Goal: Task Accomplishment & Management: Complete application form

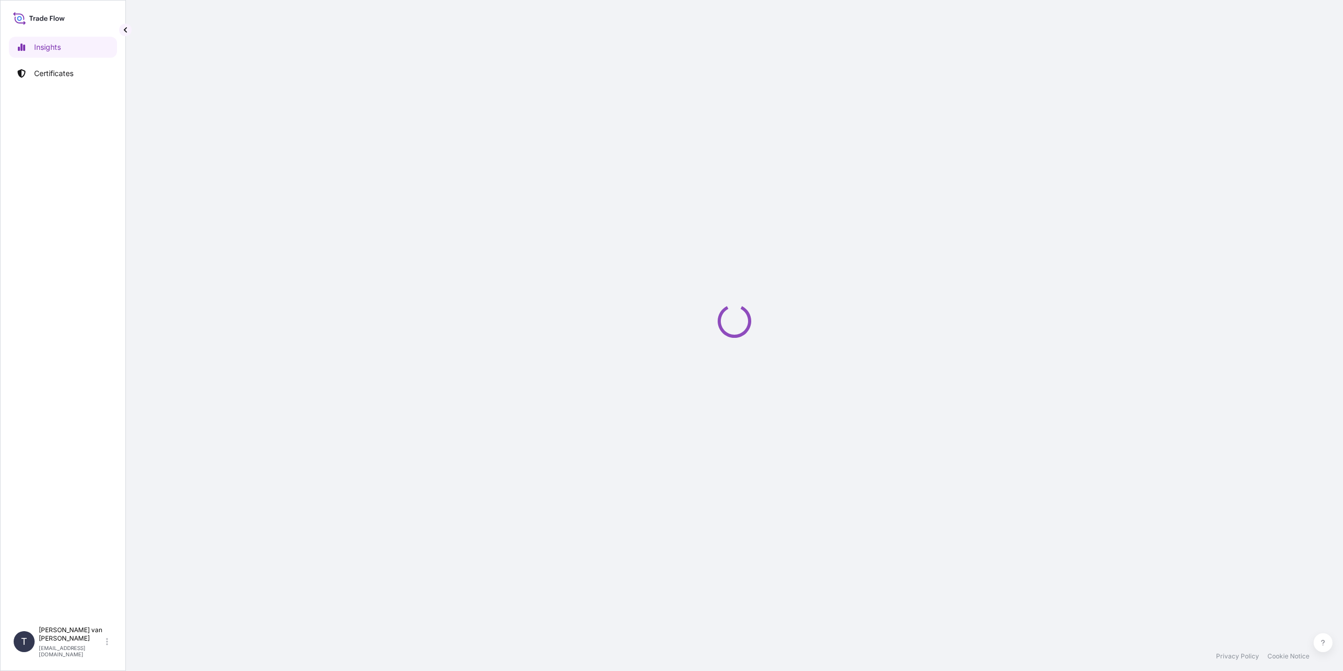
select select "2025"
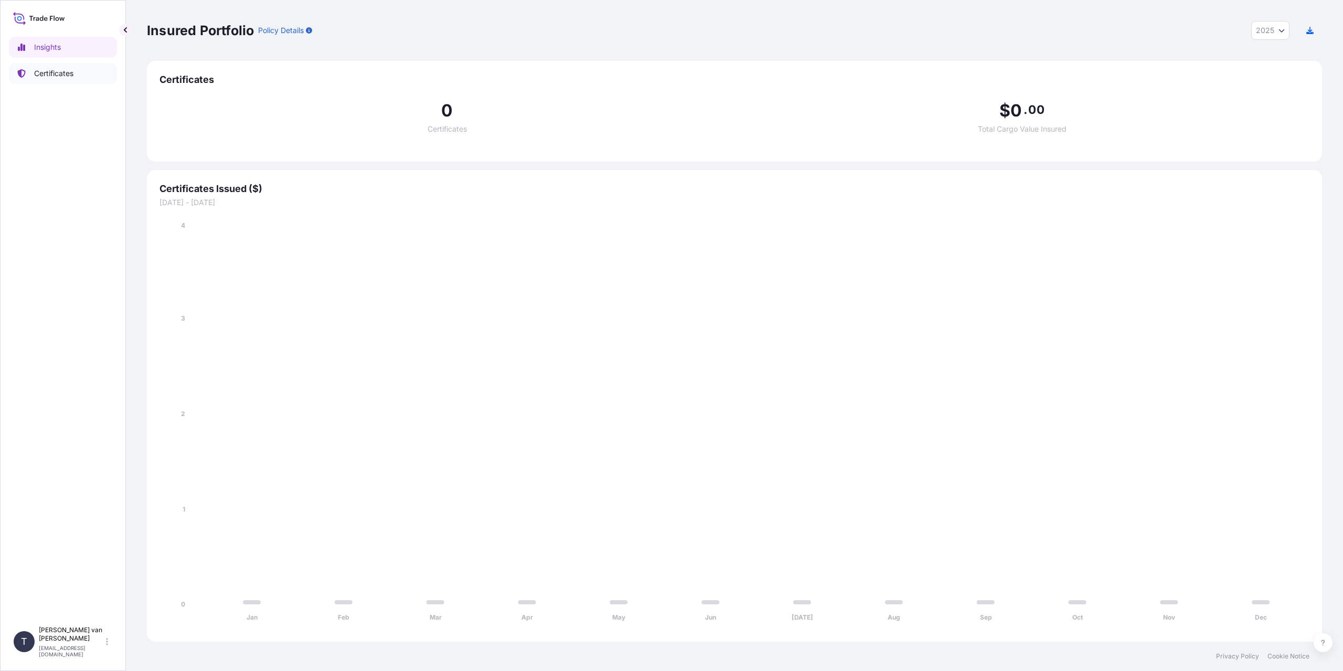
click at [73, 73] on p "Certificates" at bounding box center [53, 73] width 39 height 10
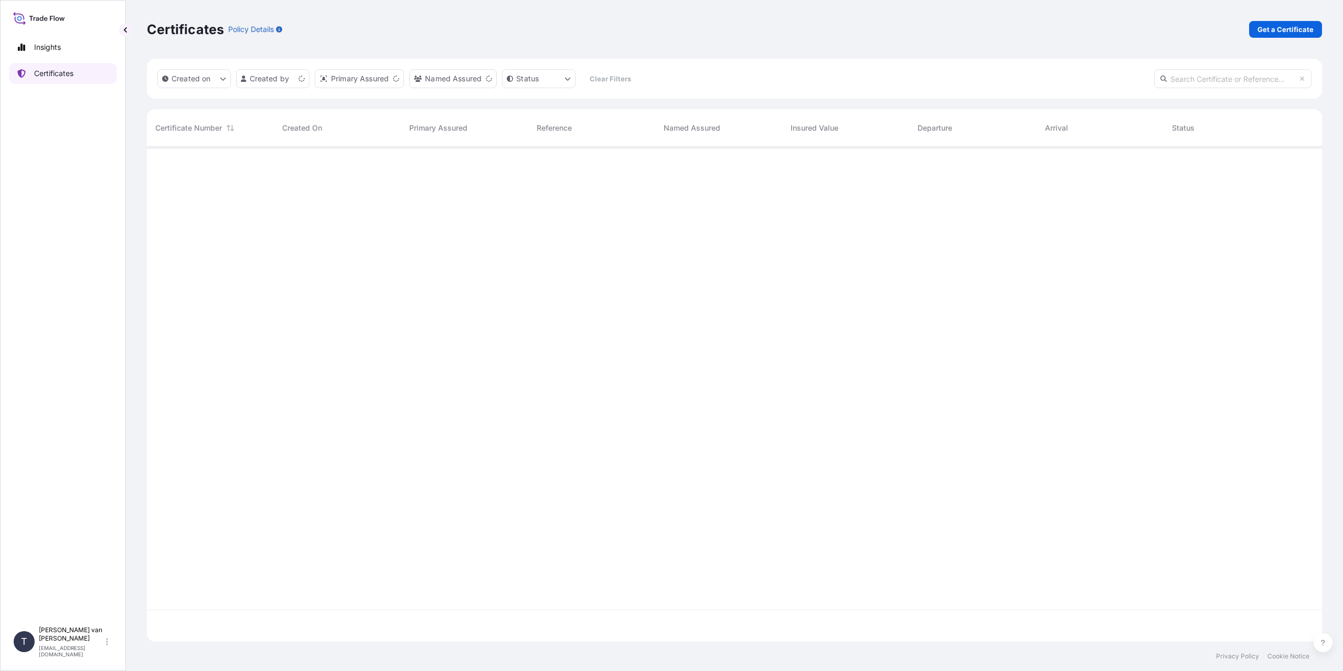
scroll to position [493, 1167]
click at [1272, 30] on p "Get a Certificate" at bounding box center [1286, 29] width 56 height 10
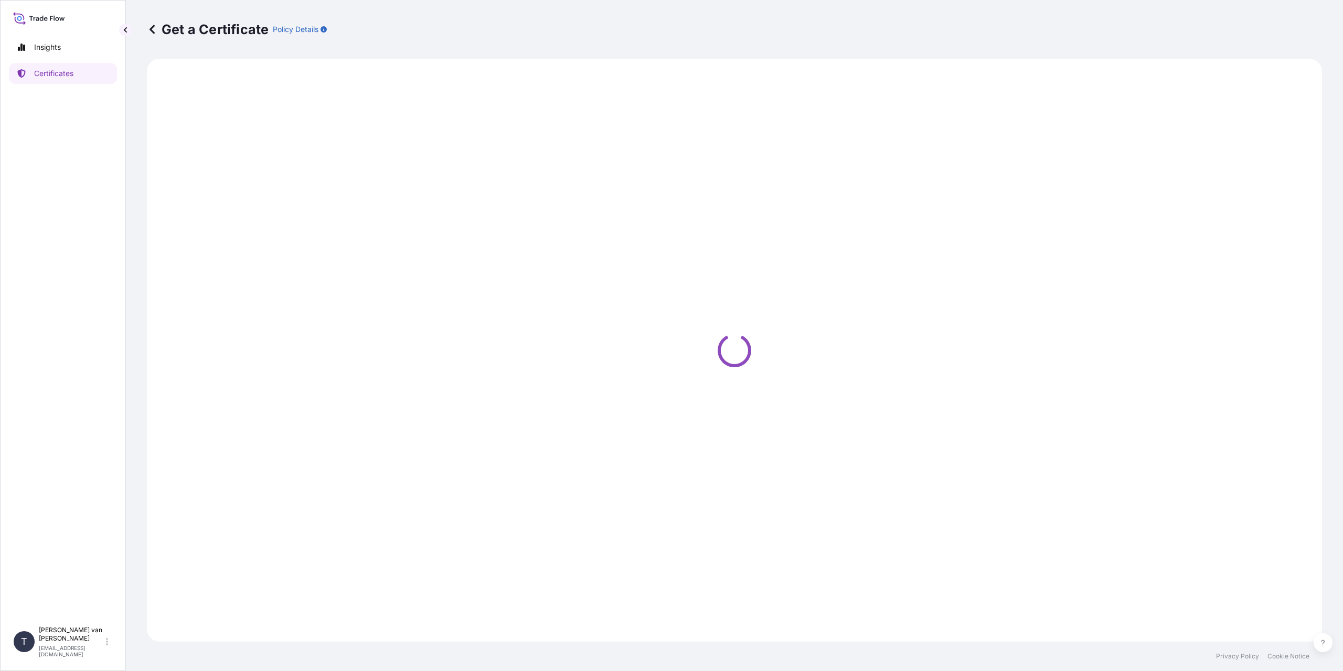
select select "Sea"
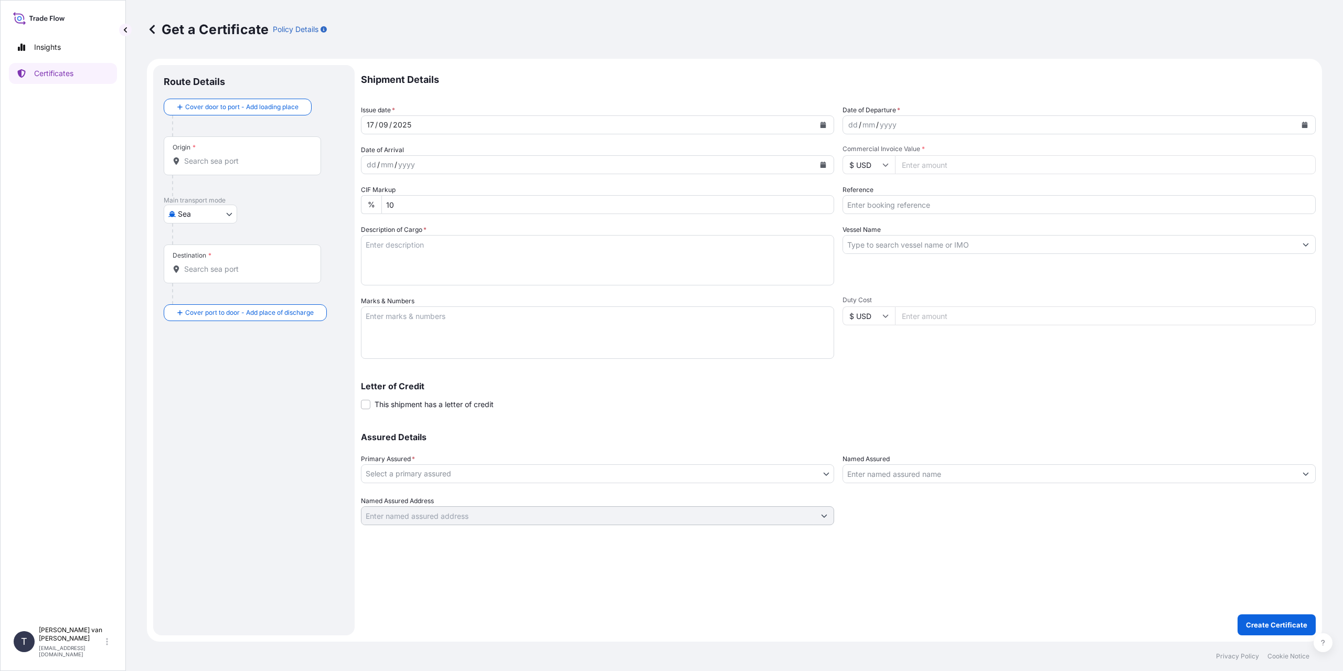
click at [1167, 386] on p "Letter of Credit" at bounding box center [838, 386] width 955 height 8
click at [219, 170] on div "Origin *" at bounding box center [242, 155] width 157 height 39
click at [219, 166] on input "Origin *" at bounding box center [246, 161] width 124 height 10
click at [198, 162] on input "Origin * Please select an origin" at bounding box center [246, 161] width 124 height 10
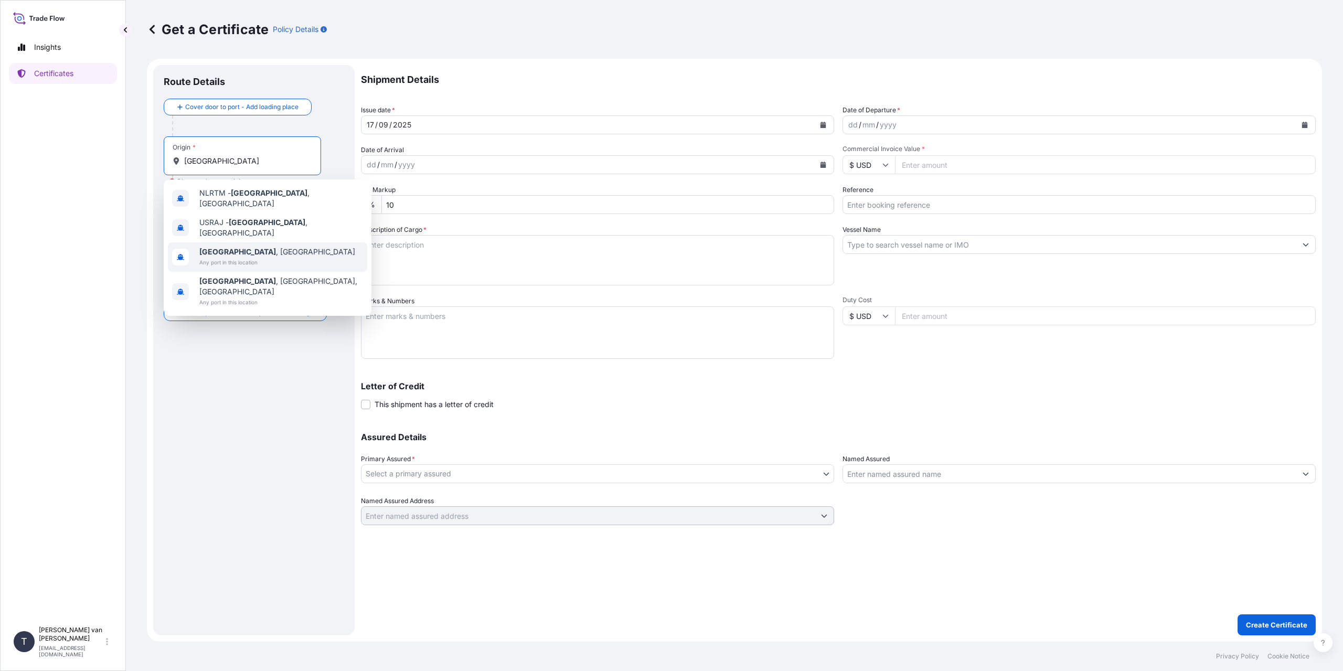
click at [238, 247] on span "Rotterdam , Netherlands" at bounding box center [277, 252] width 156 height 10
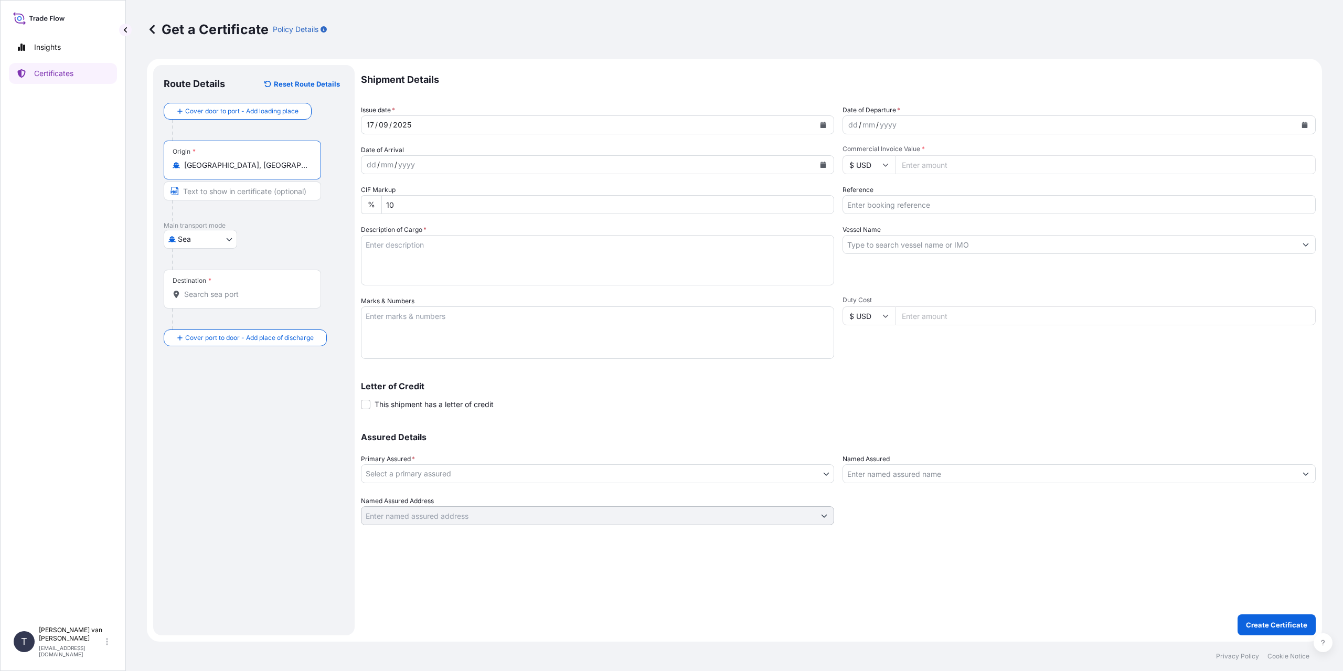
type input "Rotterdam, Netherlands"
click at [215, 286] on div "Destination *" at bounding box center [242, 289] width 157 height 39
click at [215, 289] on input "Destination *" at bounding box center [246, 294] width 124 height 10
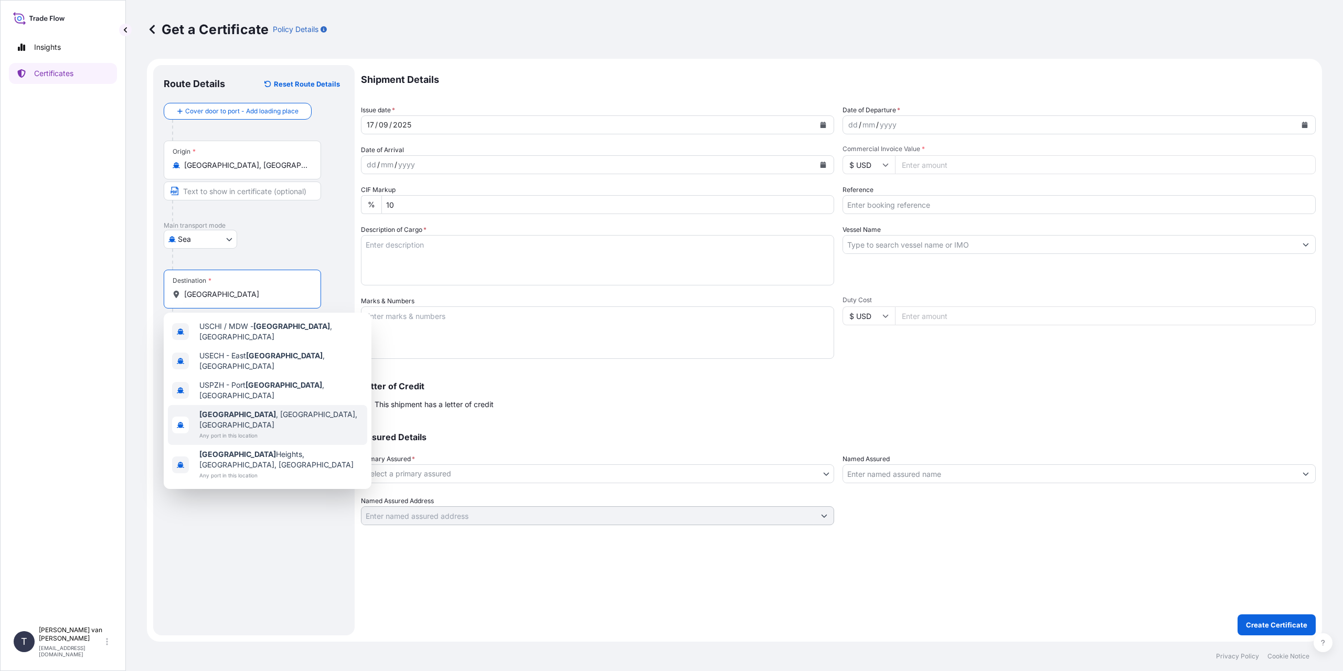
click at [253, 430] on span "Any port in this location" at bounding box center [281, 435] width 164 height 10
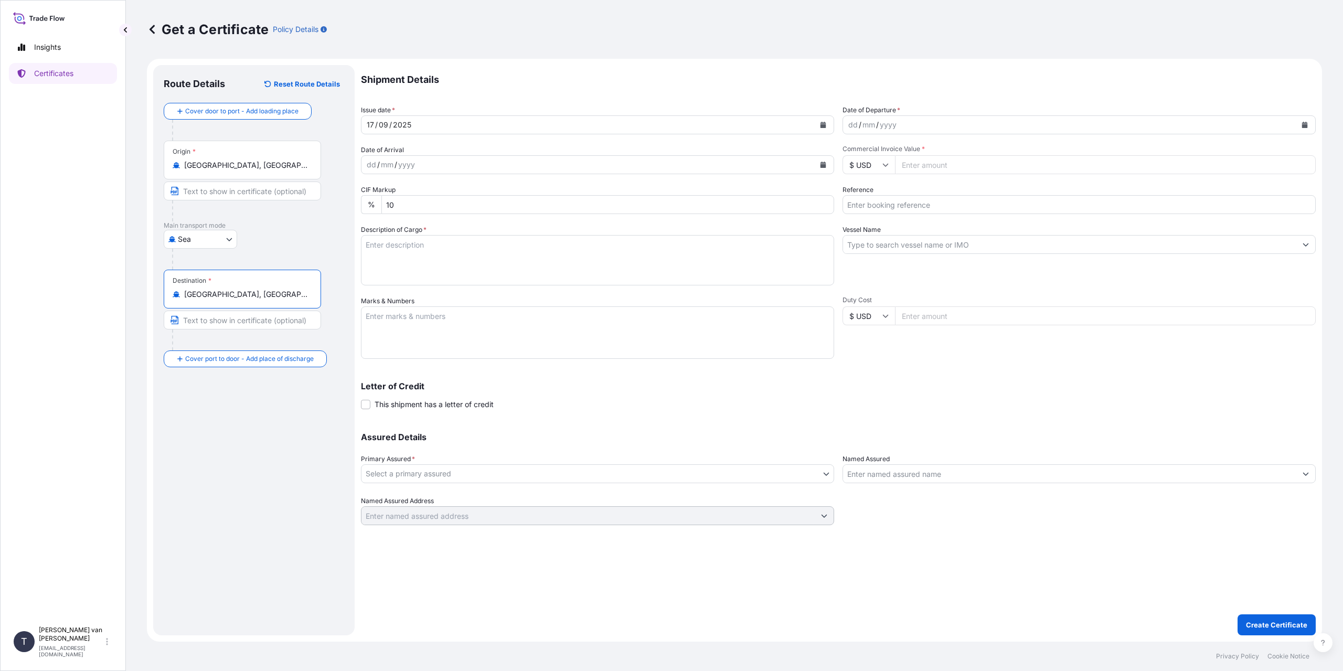
type input "Chicago, IL, USA"
click at [849, 129] on div "dd" at bounding box center [853, 125] width 12 height 13
click at [1172, 594] on div "Shipment Details Issue date * 17 / 09 / 2025 Date of Departure * 10 / 09 / 2025…" at bounding box center [838, 350] width 955 height 570
click at [928, 166] on input "Commercial Invoice Value *" at bounding box center [1105, 164] width 421 height 19
type input "49416"
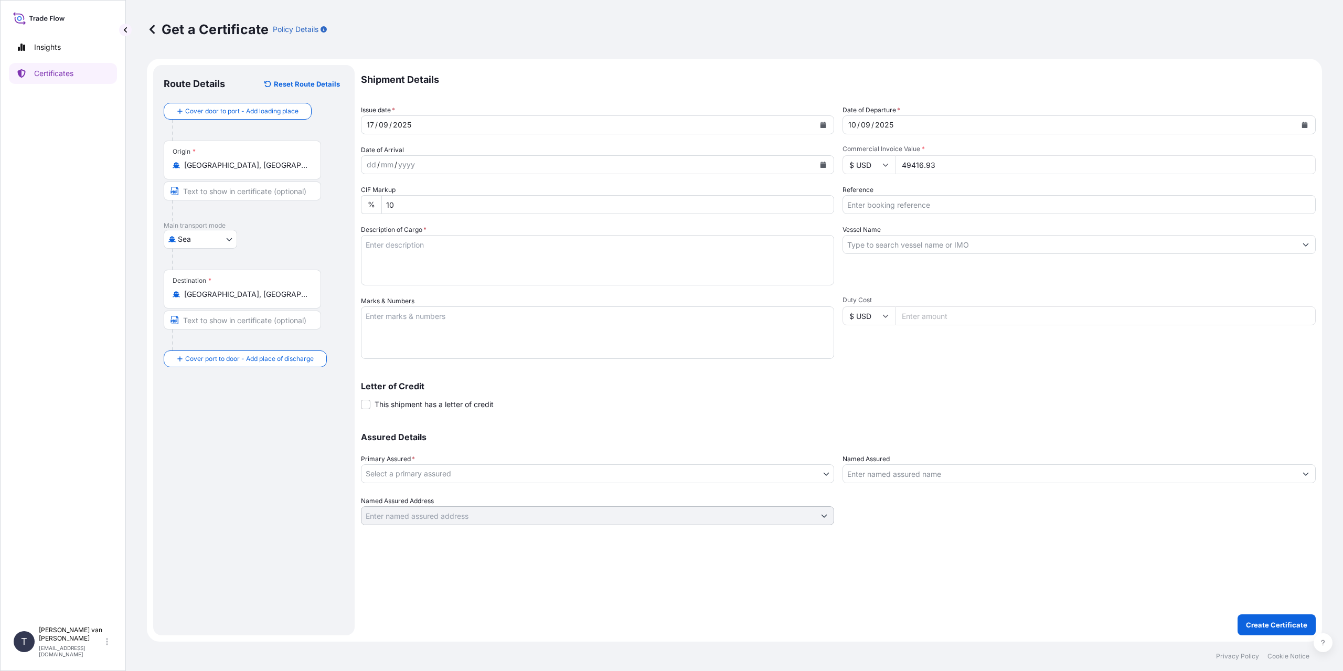
type input "49416.93"
click at [908, 212] on input "Reference" at bounding box center [1079, 204] width 473 height 19
type input "86560753"
click at [409, 240] on textarea "Description of Cargo *" at bounding box center [597, 260] width 473 height 50
type textarea "1x 40ft container containing: 750 bags x 25 kg Claria Elite = 18750 kg net weig…"
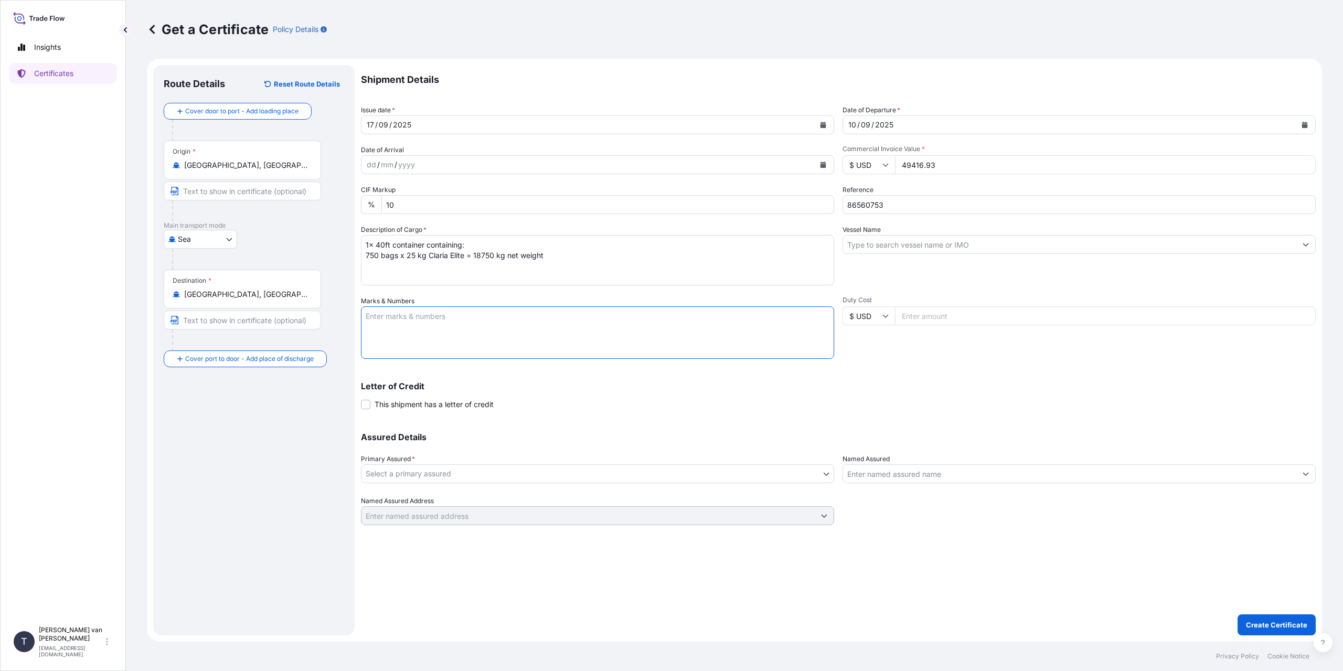
click at [385, 322] on textarea "Marks & Numbers" at bounding box center [597, 332] width 473 height 52
type textarea "1x 40ft container Container: FFAU3607393 Sealnr: 00103163 DO: 86560753 PO: 4400…"
click at [870, 248] on input "Vessel Name" at bounding box center [1069, 244] width 453 height 19
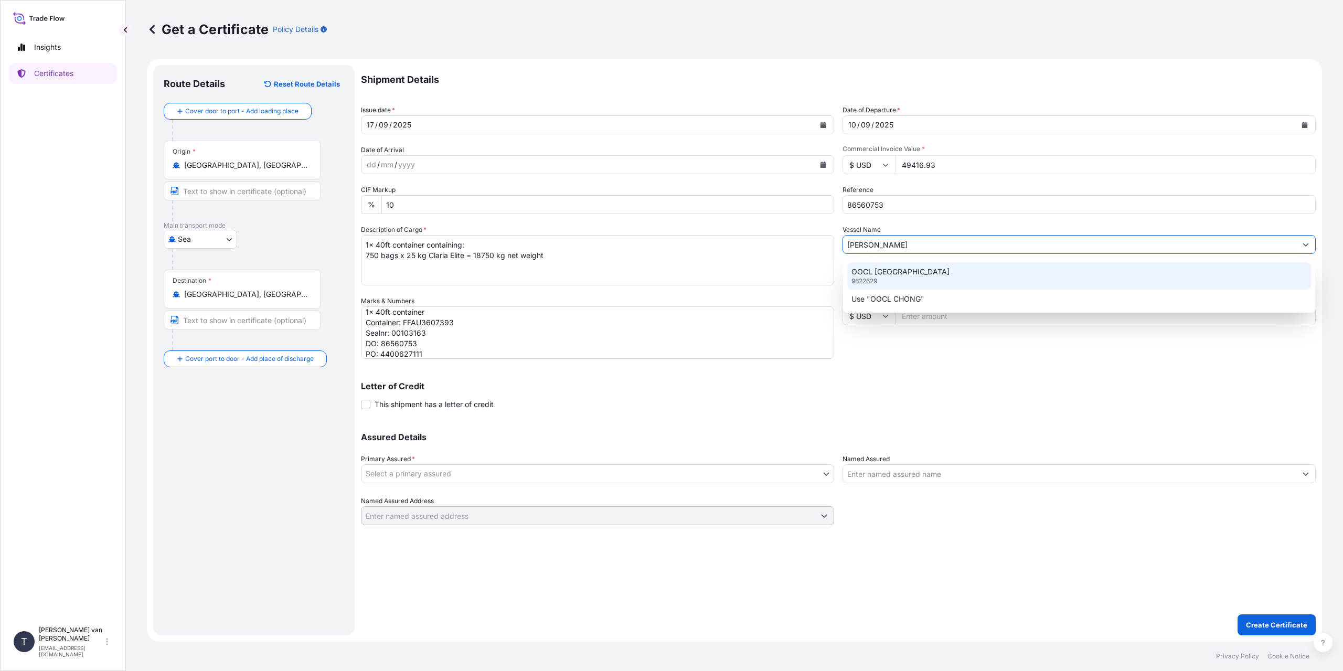
click at [870, 273] on p "OOCL CHONGQING" at bounding box center [900, 272] width 98 height 10
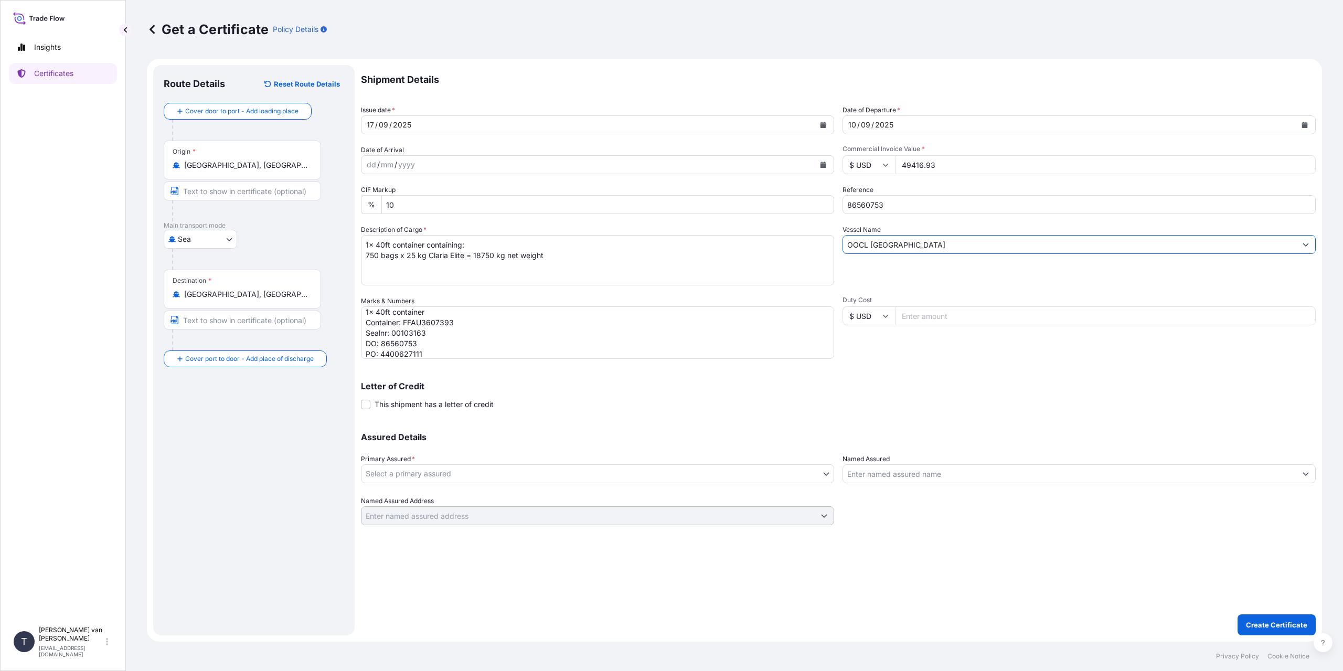
type input "OOCL CHONGQING"
click at [474, 472] on body "0 options available. 90 options available. 6 options available. 4 options avail…" at bounding box center [671, 335] width 1343 height 671
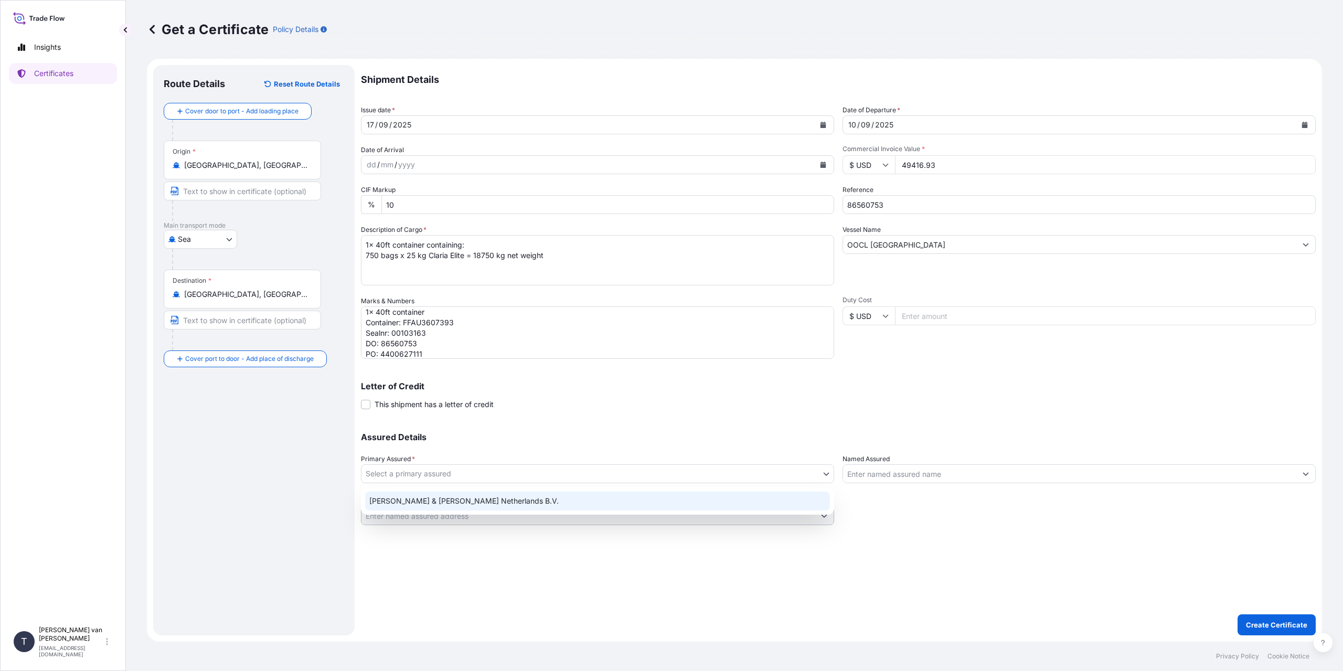
click at [439, 507] on div "Tate & Lyle Netherlands B.V." at bounding box center [597, 501] width 465 height 19
select select "31666"
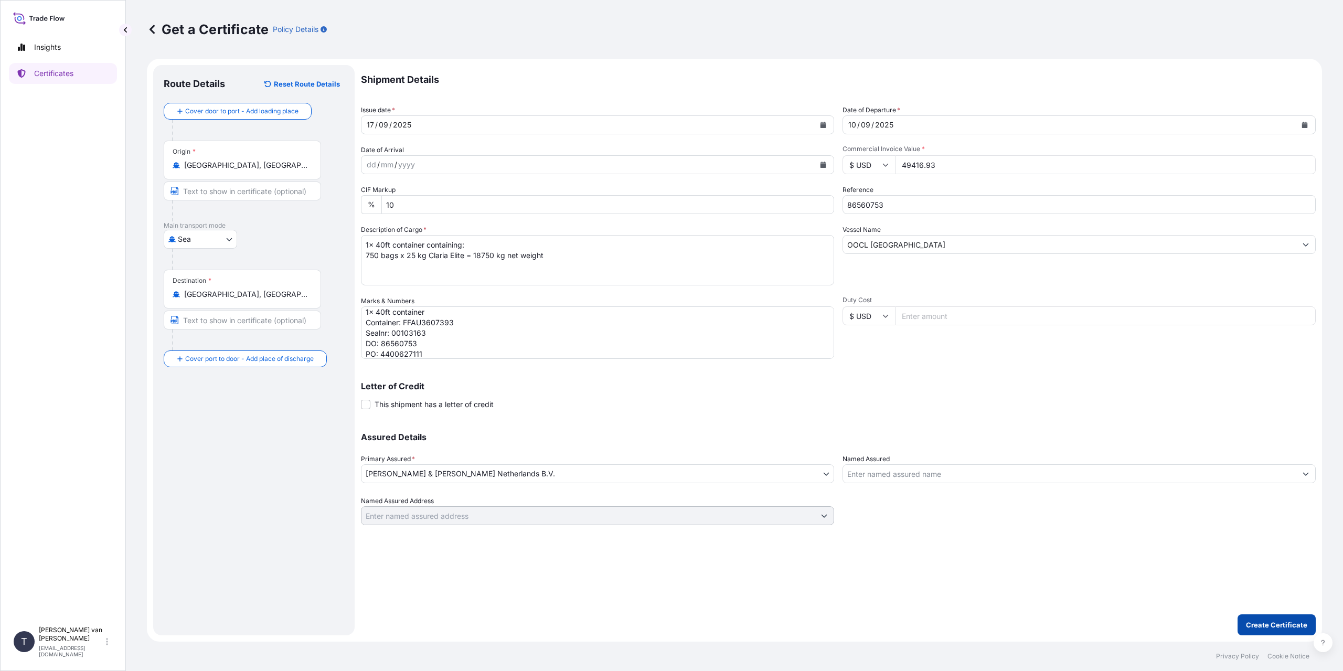
click at [1285, 625] on p "Create Certificate" at bounding box center [1276, 625] width 61 height 10
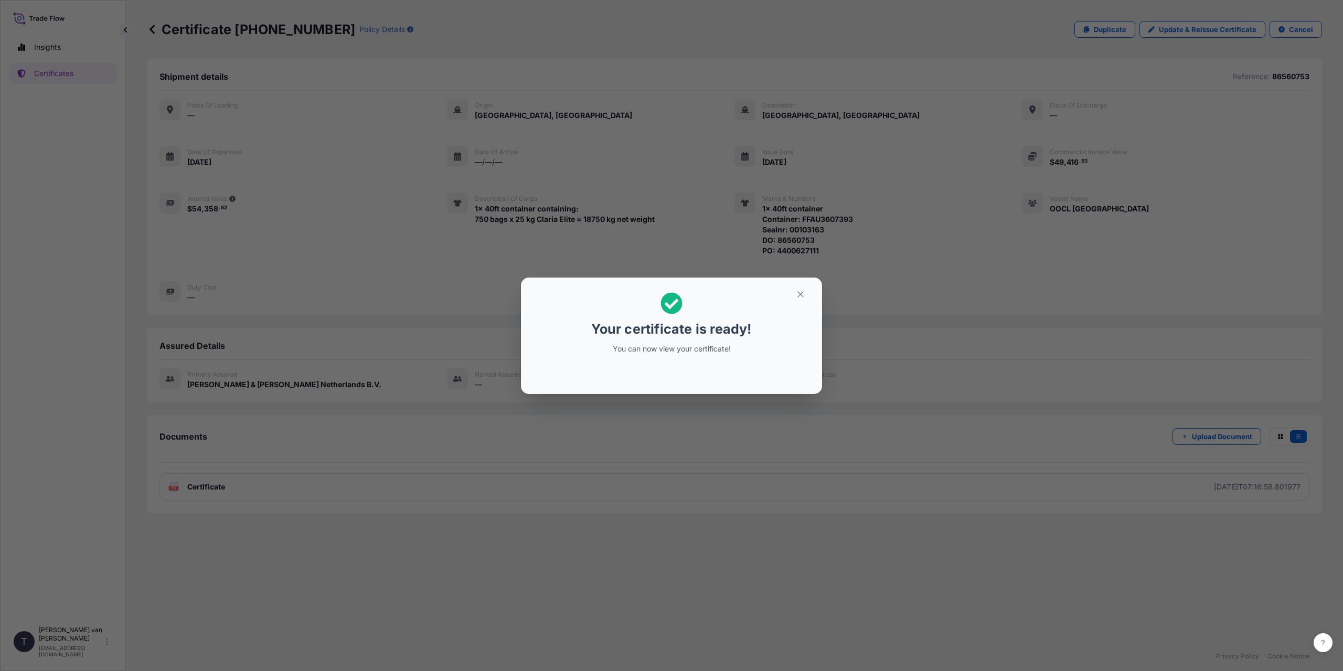
click at [365, 571] on div "Your certificate is ready! You can now view your certificate!" at bounding box center [671, 335] width 1343 height 671
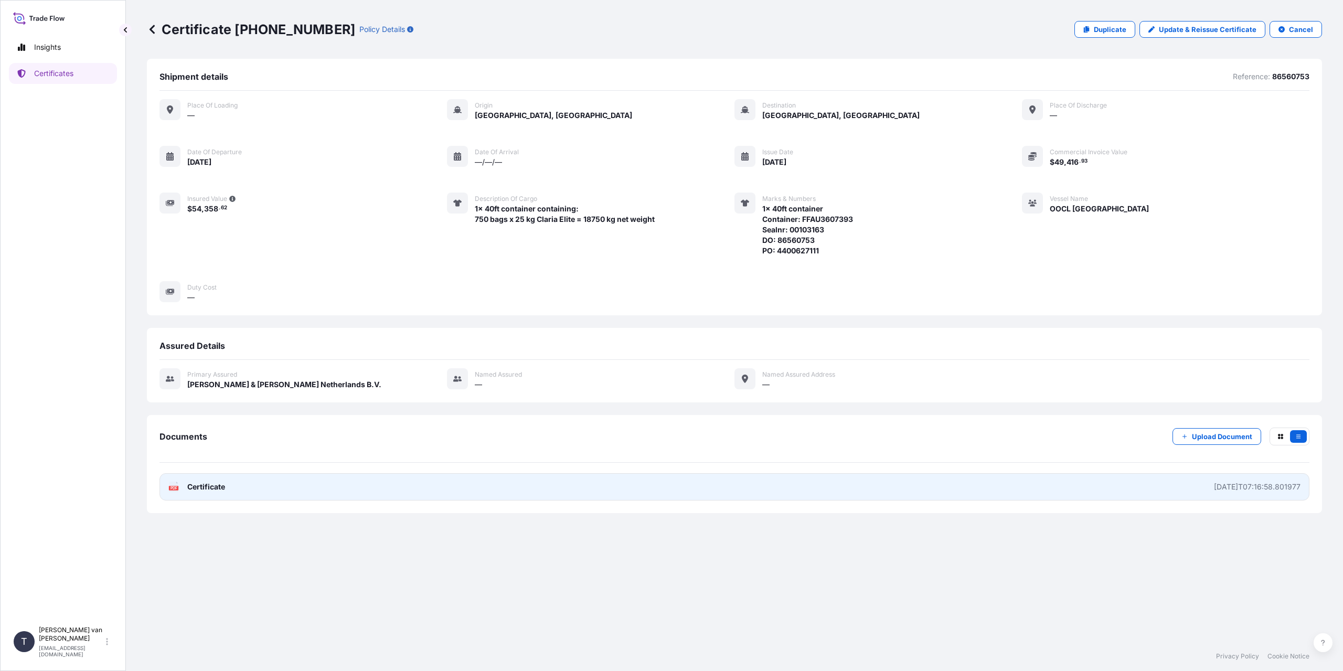
click at [221, 484] on span "Certificate" at bounding box center [206, 487] width 38 height 10
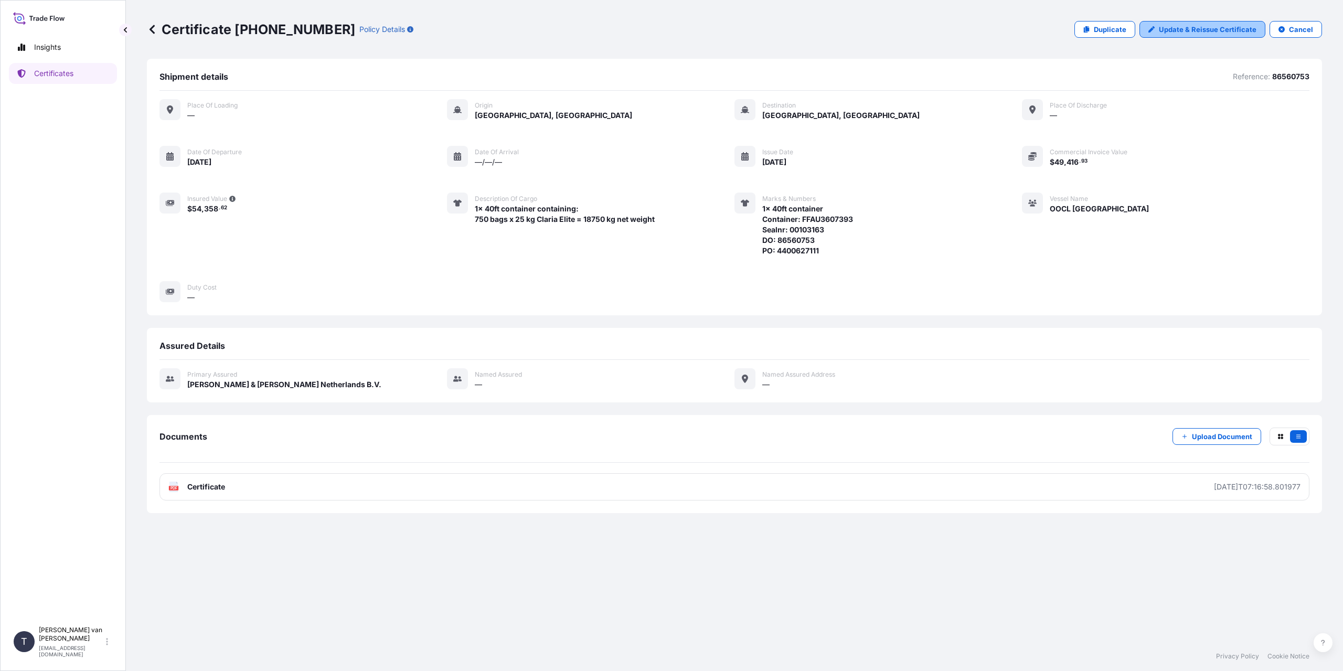
click at [1196, 26] on p "Update & Reissue Certificate" at bounding box center [1208, 29] width 98 height 10
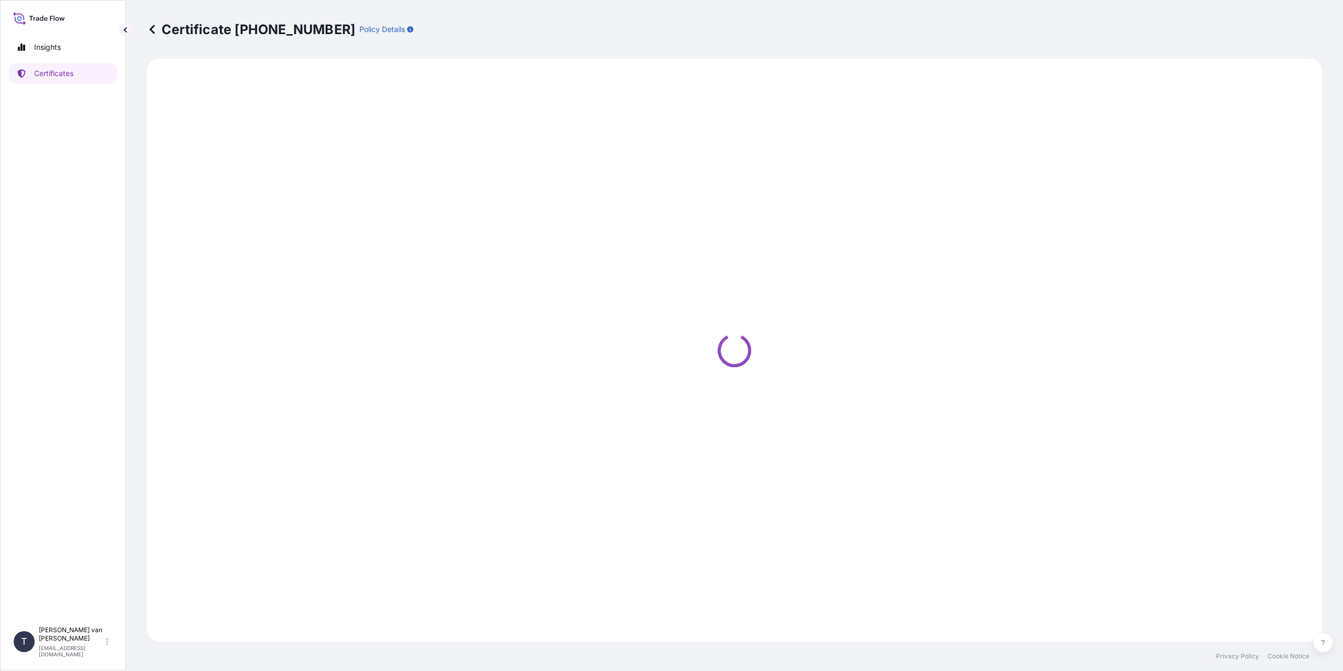
select select "Sea"
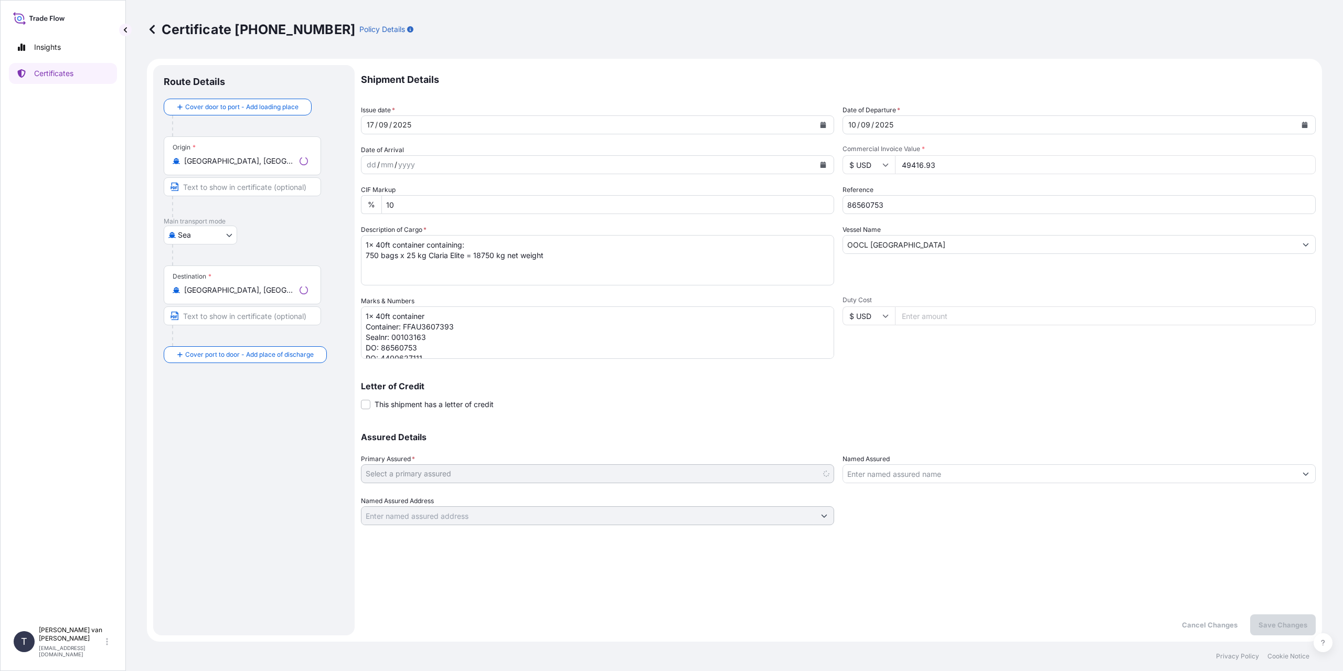
select select "31666"
click at [850, 123] on div "10" at bounding box center [852, 125] width 10 height 13
click at [851, 126] on div "10" at bounding box center [852, 125] width 10 height 13
drag, startPoint x: 856, startPoint y: 122, endPoint x: 832, endPoint y: 124, distance: 24.7
click at [832, 124] on div "Shipment Details Issue date * 17 / 09 / 2025 Date of Departure * 10 / 09 / 2025…" at bounding box center [838, 295] width 955 height 460
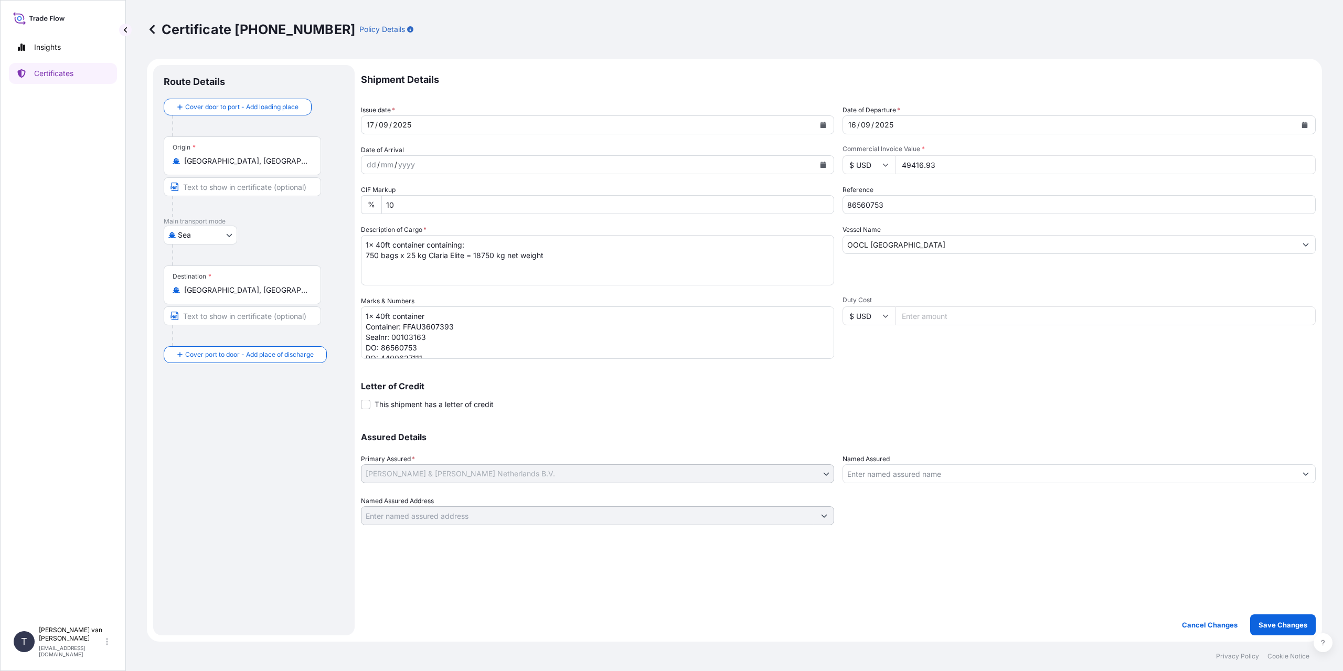
click at [490, 259] on div "Shipment Details Issue date * 17 / 09 / 2025 Date of Departure * 16 / 09 / 2025…" at bounding box center [838, 350] width 955 height 570
click at [212, 414] on input "Place of Discharge" at bounding box center [246, 411] width 124 height 10
type input "New York"
click at [284, 285] on input "Chicago, IL, USA" at bounding box center [246, 290] width 124 height 10
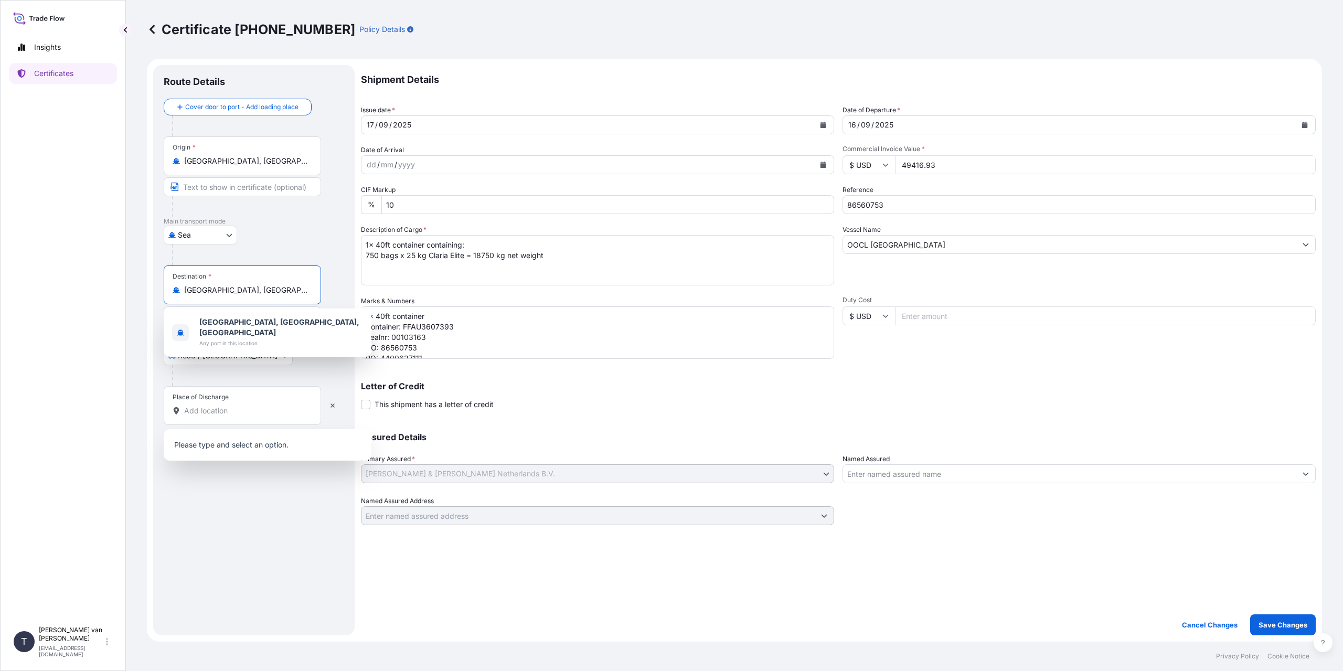
click at [284, 285] on input "Chicago, IL, USA" at bounding box center [246, 290] width 124 height 10
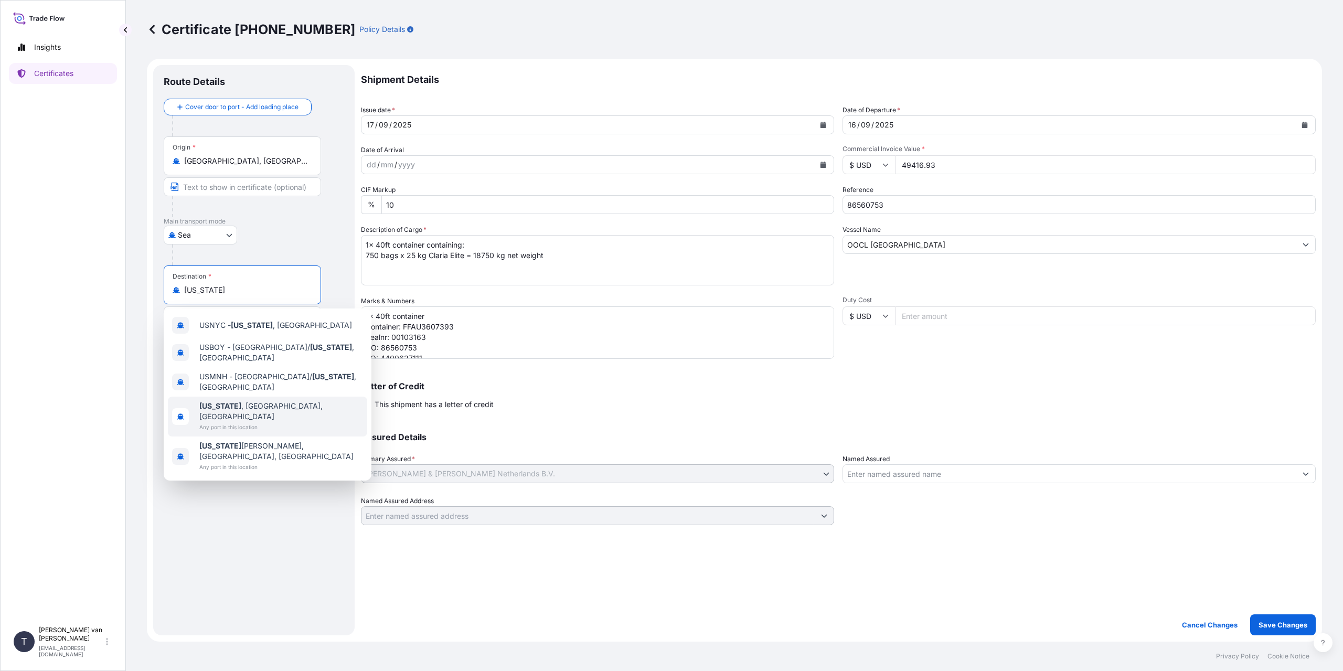
click at [243, 401] on span "New York , NY, USA" at bounding box center [281, 411] width 164 height 21
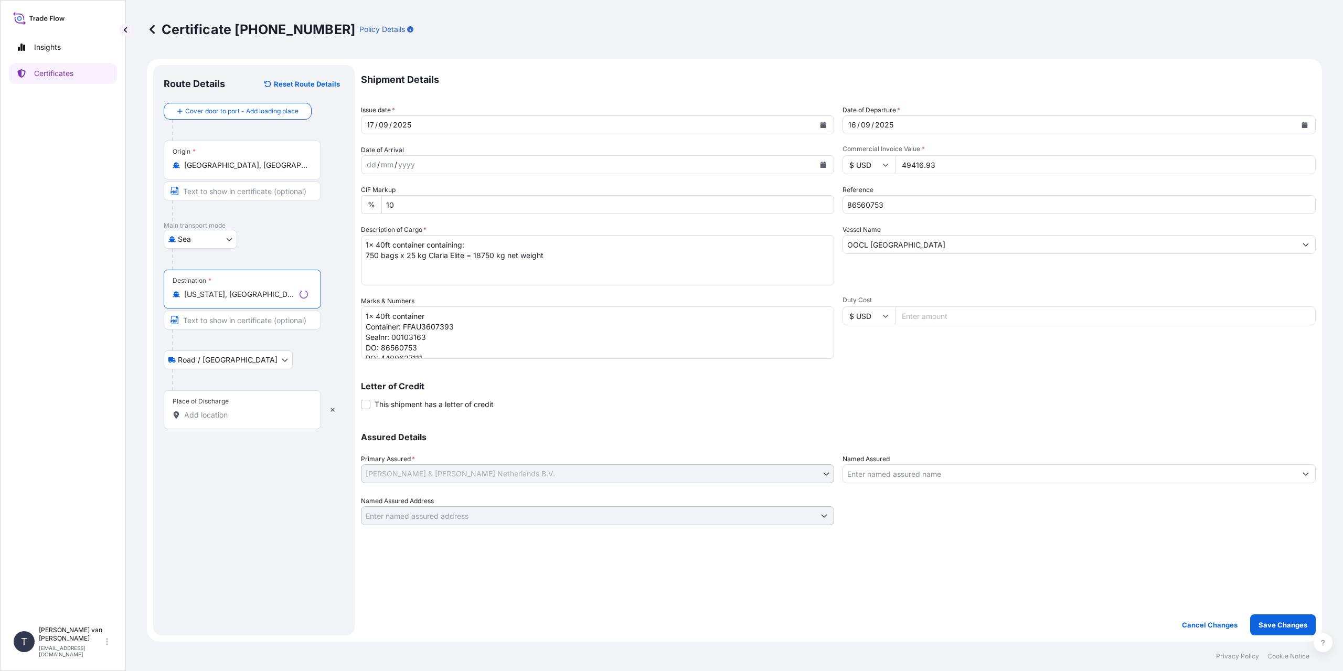
type input "New York, NY, USA"
click at [225, 413] on input "Place of Discharge" at bounding box center [246, 415] width 124 height 10
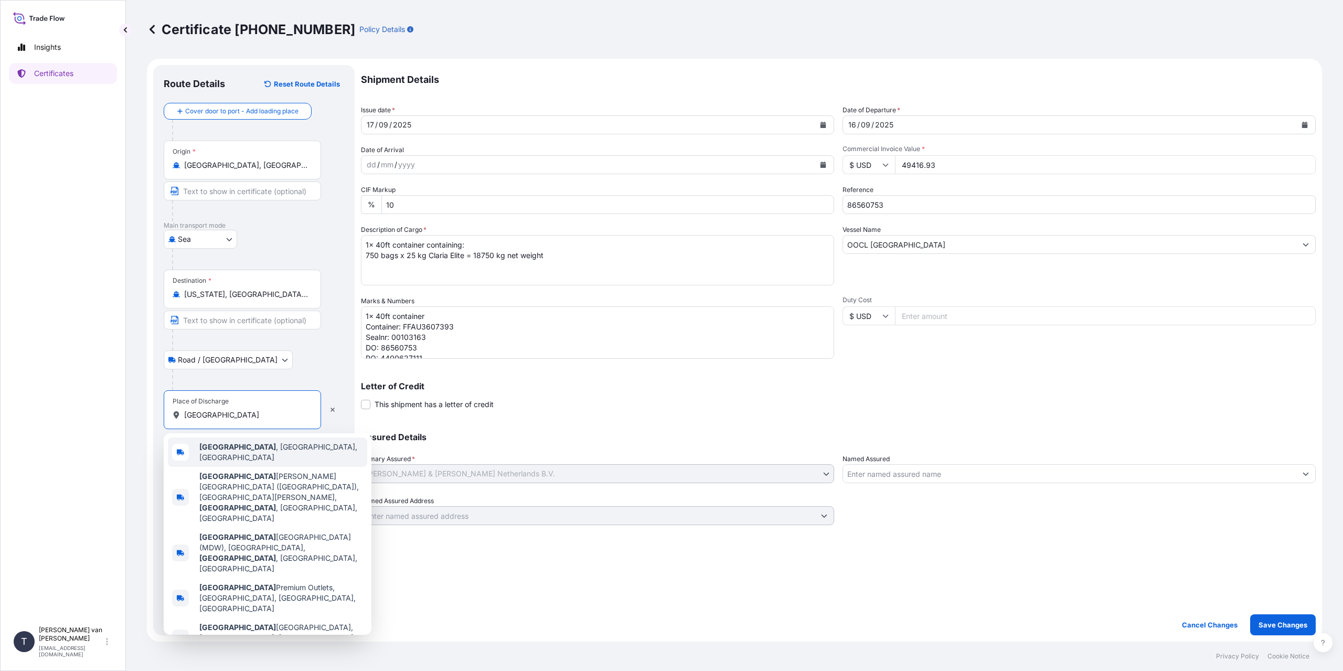
click at [239, 449] on span "Chicago , IL, USA" at bounding box center [281, 452] width 164 height 21
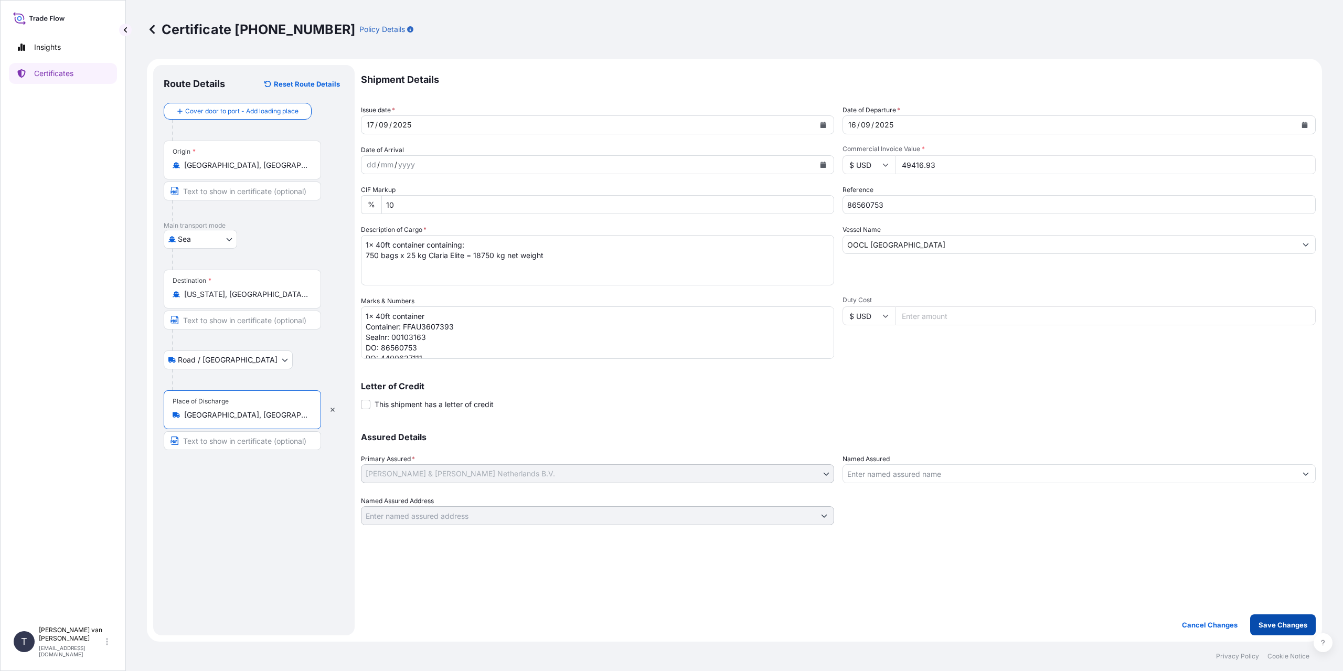
type input "Chicago, IL, USA"
click at [1292, 625] on p "Save Changes" at bounding box center [1283, 625] width 49 height 10
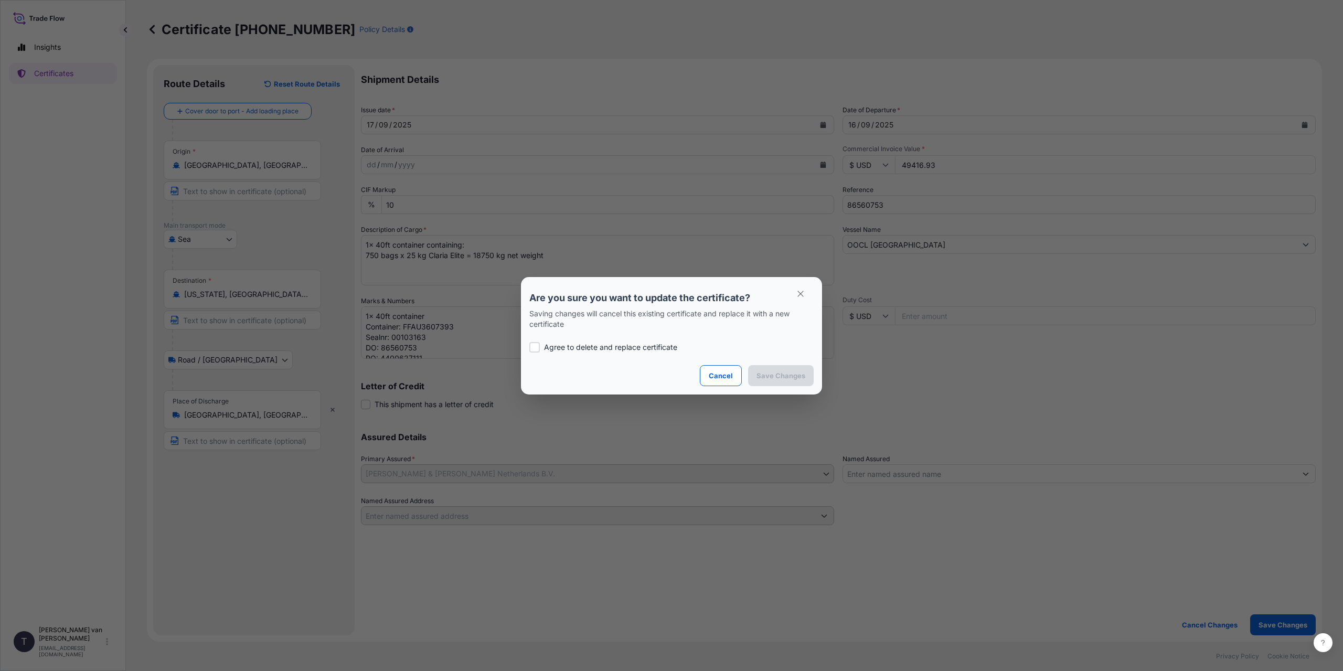
click at [573, 347] on p "Agree to delete and replace certificate" at bounding box center [610, 347] width 133 height 10
checkbox input "true"
click at [798, 379] on p "Save Changes" at bounding box center [780, 375] width 49 height 10
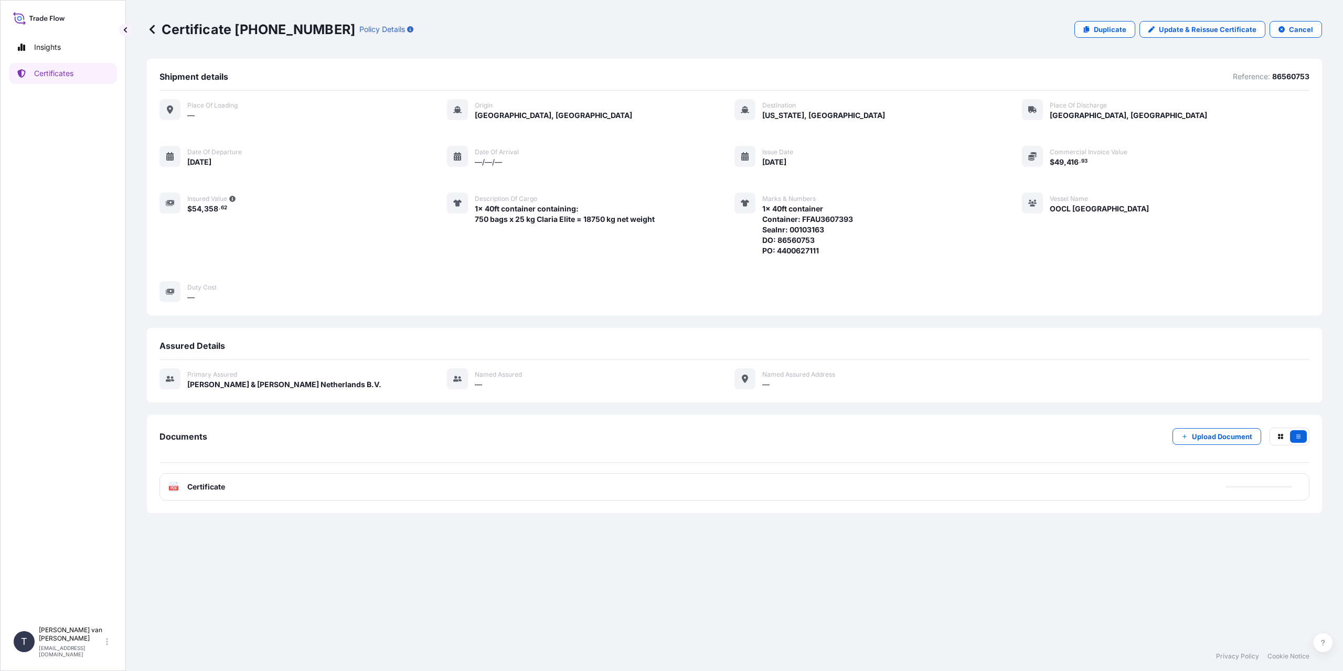
click at [1175, 498] on div "PDF Certificate" at bounding box center [734, 486] width 1150 height 27
click at [961, 472] on div "Documents Upload Document PDF Certificate 2025-09-17T07:26:41.730053" at bounding box center [734, 464] width 1150 height 73
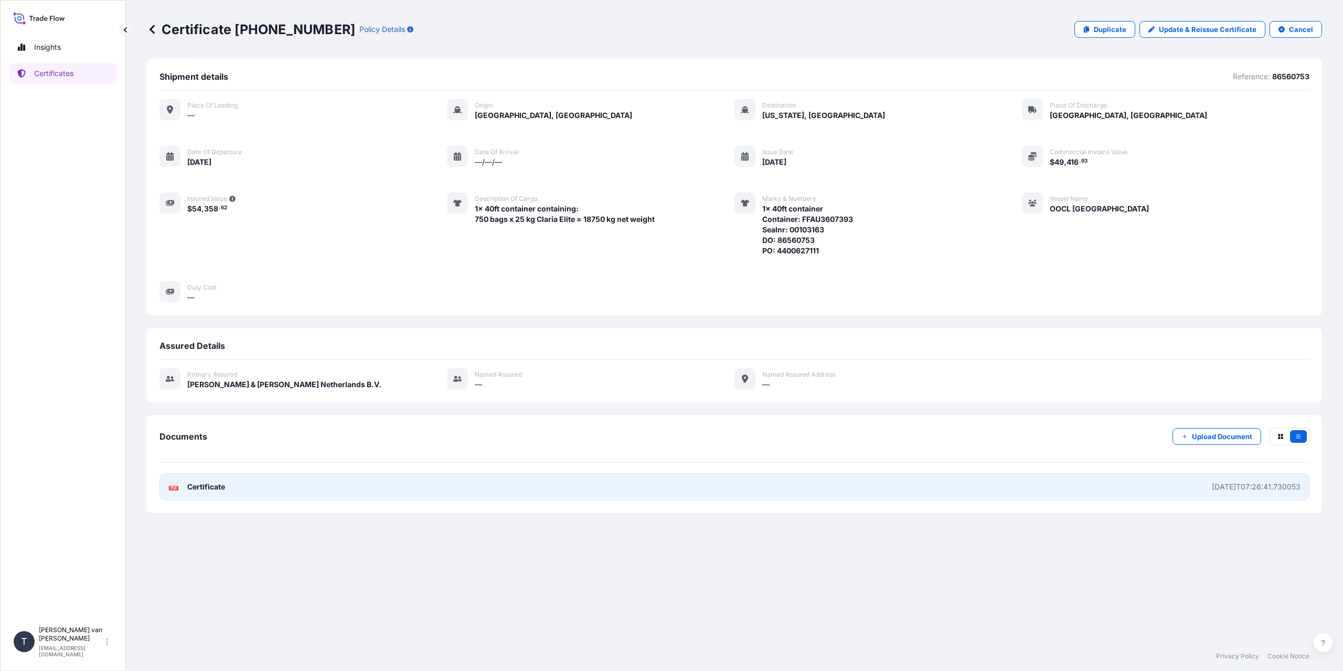
click at [953, 498] on link "PDF Certificate 2025-09-17T07:26:41.730053" at bounding box center [734, 486] width 1150 height 27
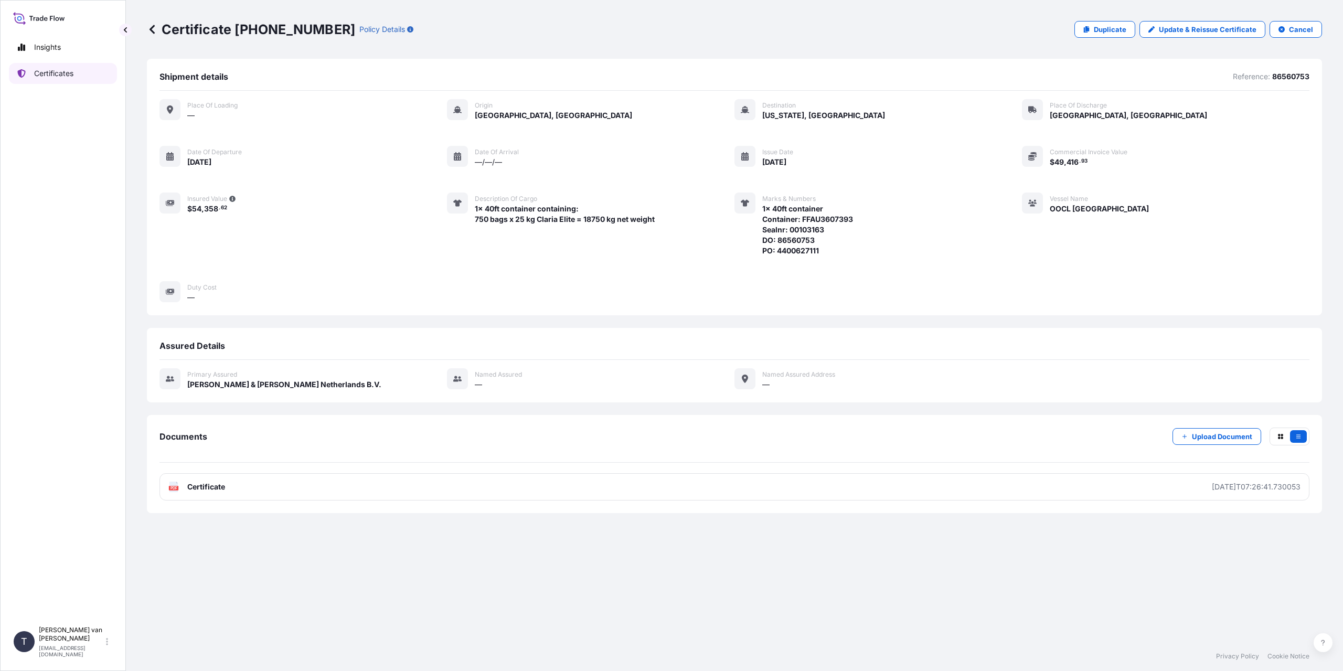
click at [62, 70] on p "Certificates" at bounding box center [53, 73] width 39 height 10
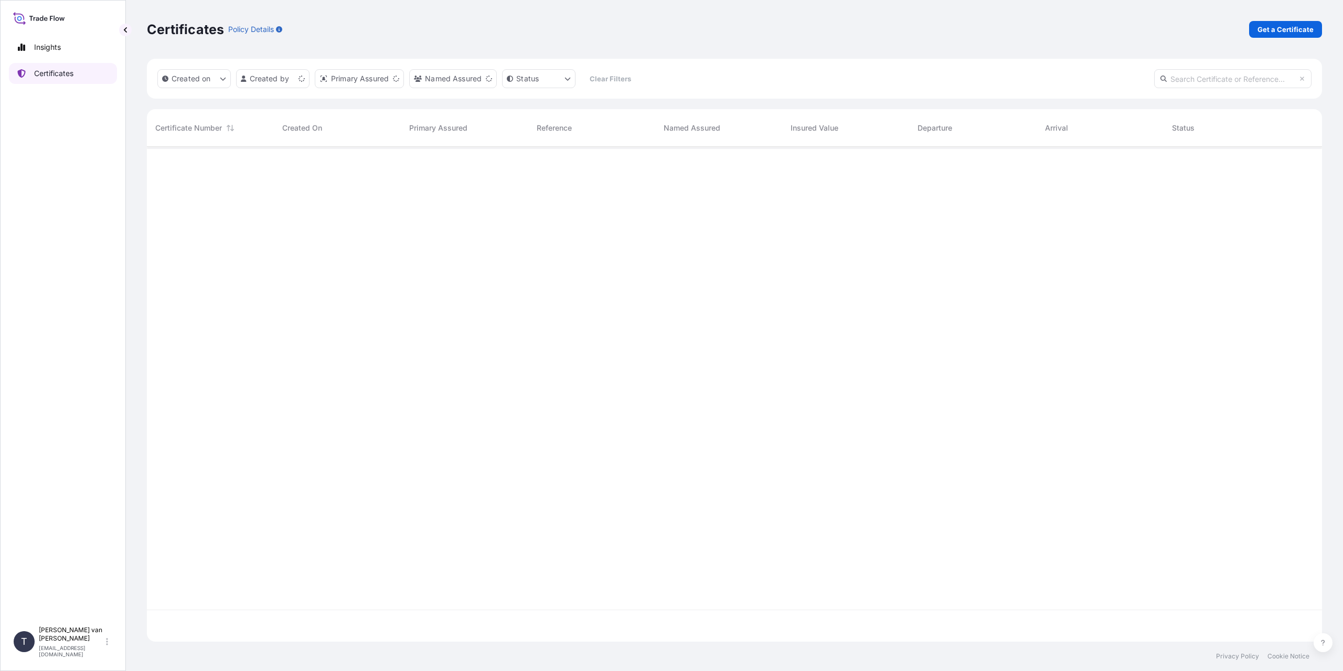
scroll to position [493, 1167]
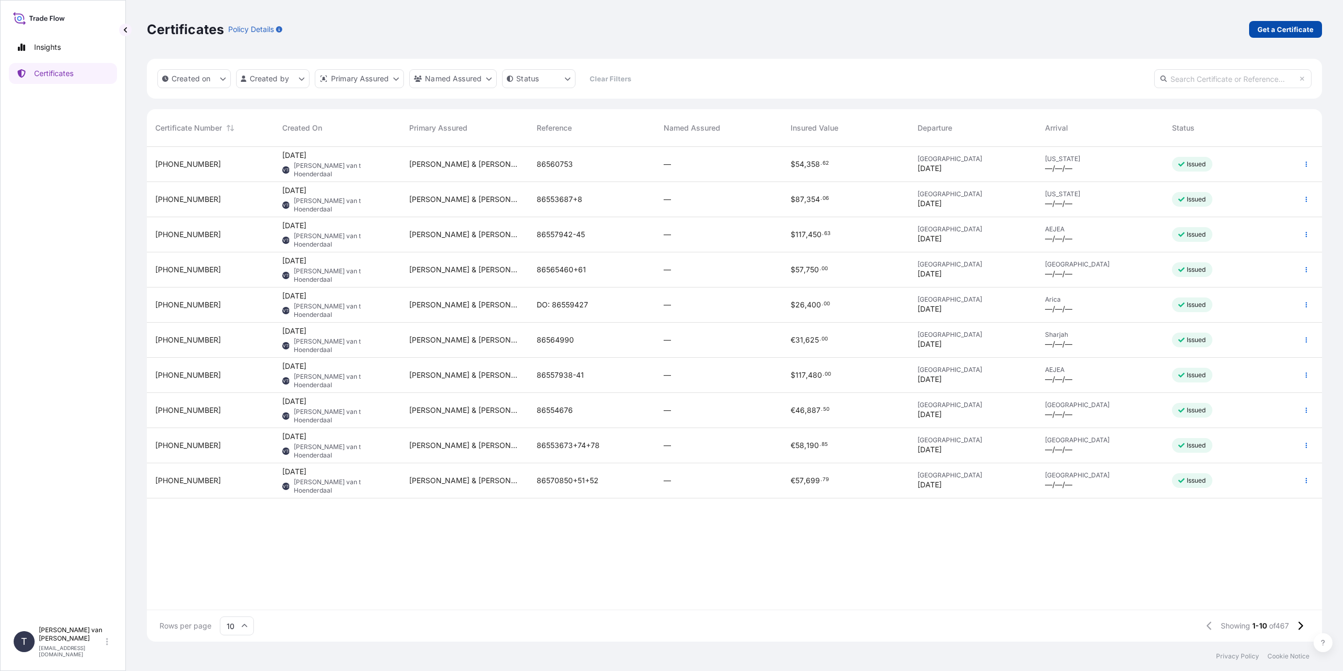
click at [1293, 28] on p "Get a Certificate" at bounding box center [1286, 29] width 56 height 10
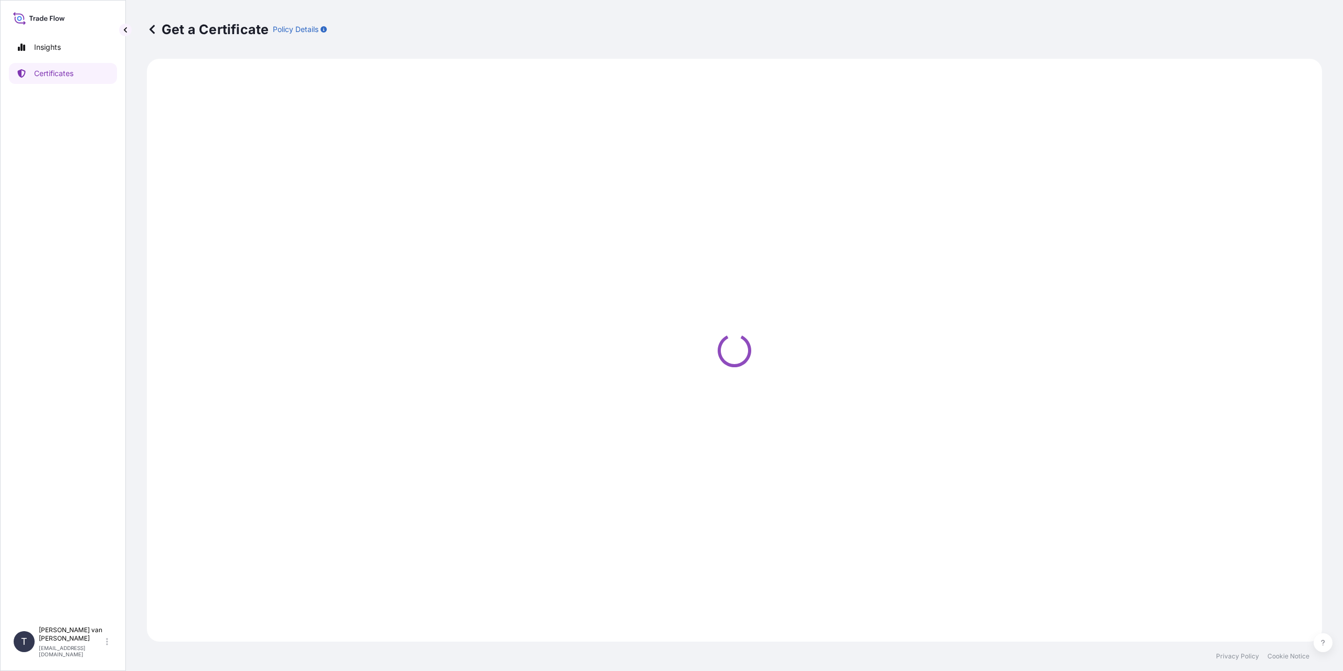
select select "Sea"
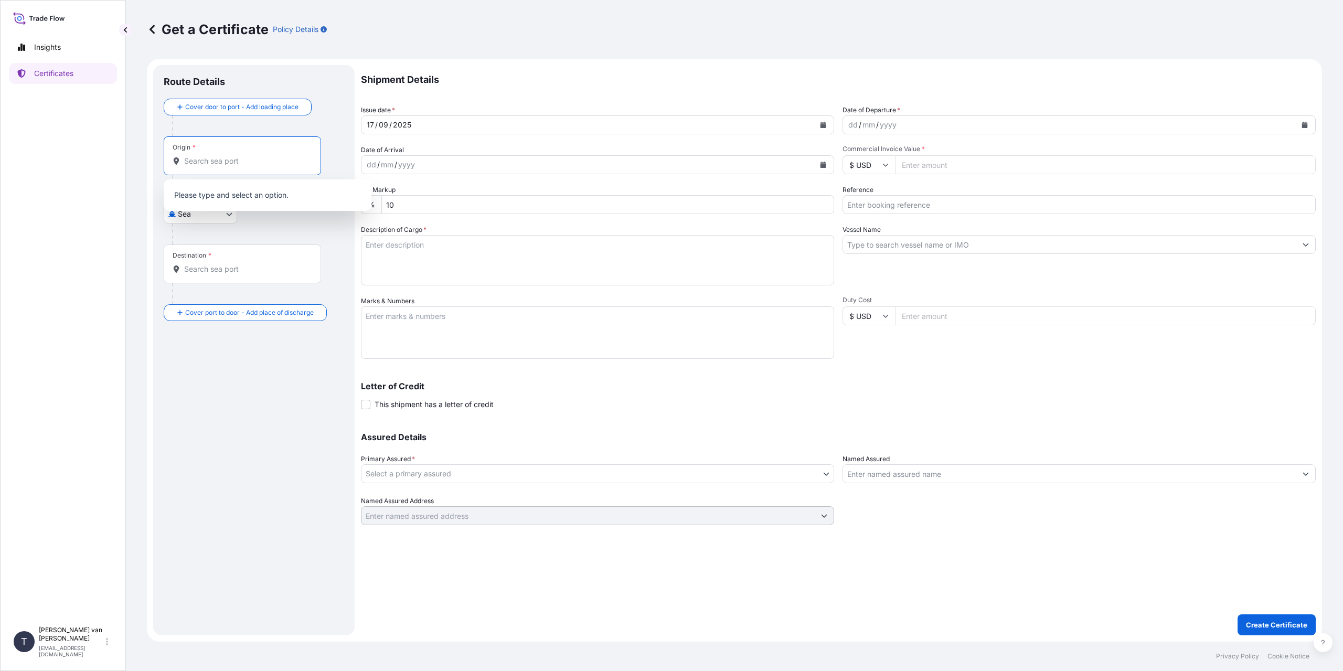
click at [211, 161] on input "Origin *" at bounding box center [246, 161] width 124 height 10
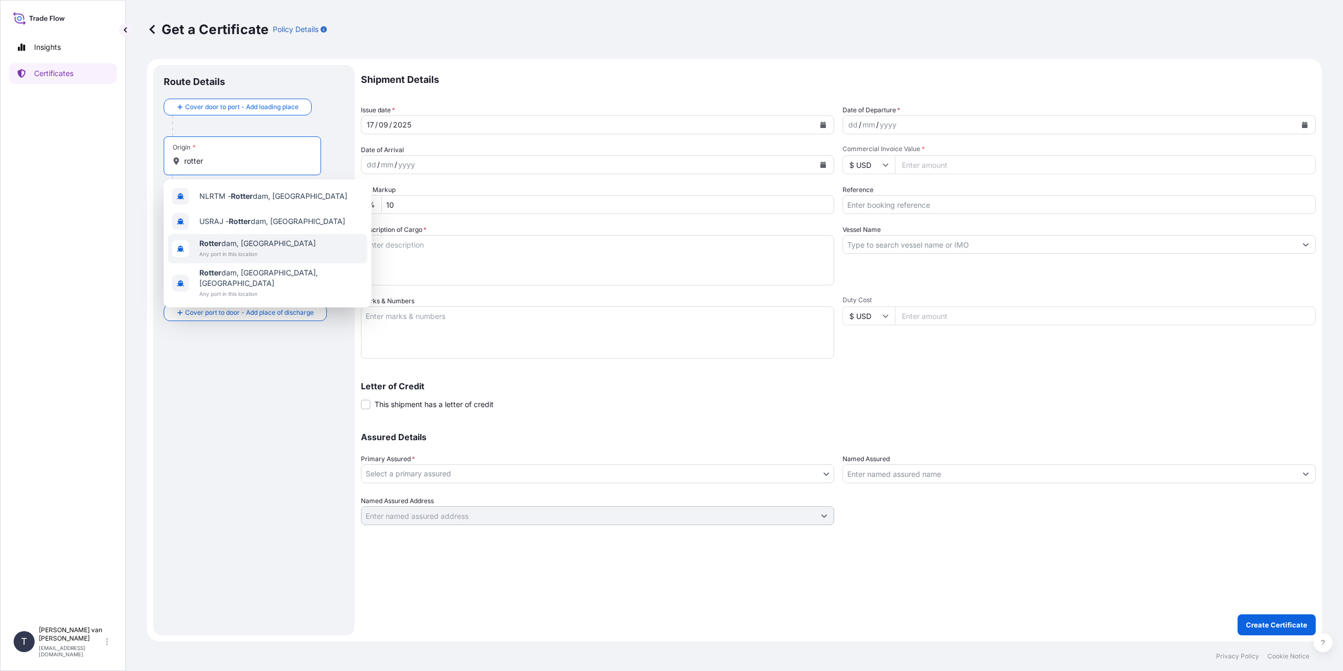
click at [259, 251] on span "Any port in this location" at bounding box center [257, 254] width 116 height 10
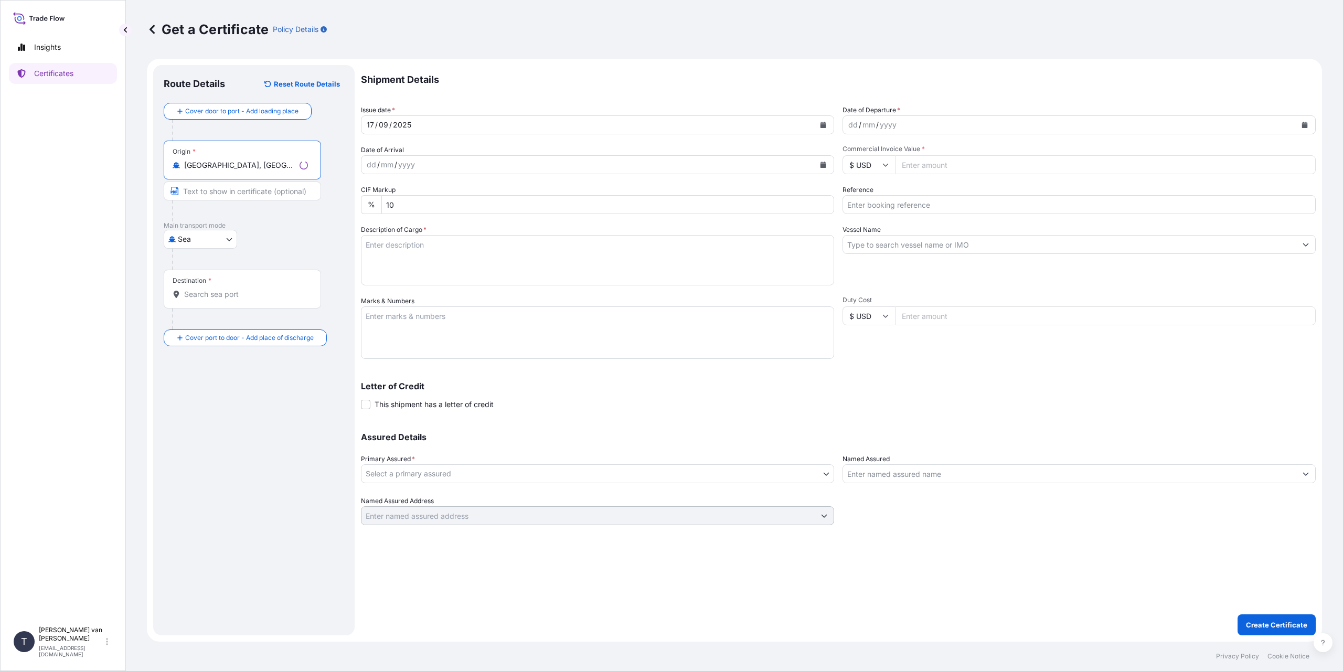
type input "Rotterdam, Netherlands"
click at [226, 289] on input "Destination *" at bounding box center [246, 294] width 124 height 10
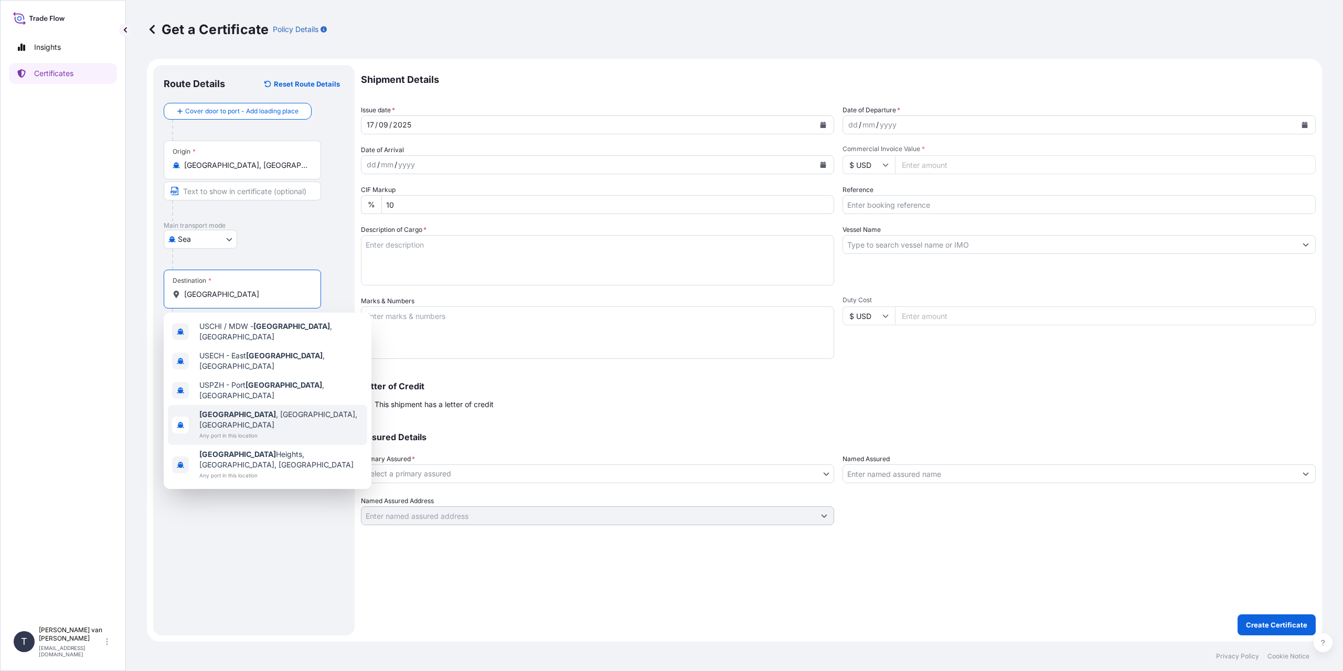
click at [265, 405] on div "Chicago , IL, USA Any port in this location" at bounding box center [267, 425] width 199 height 40
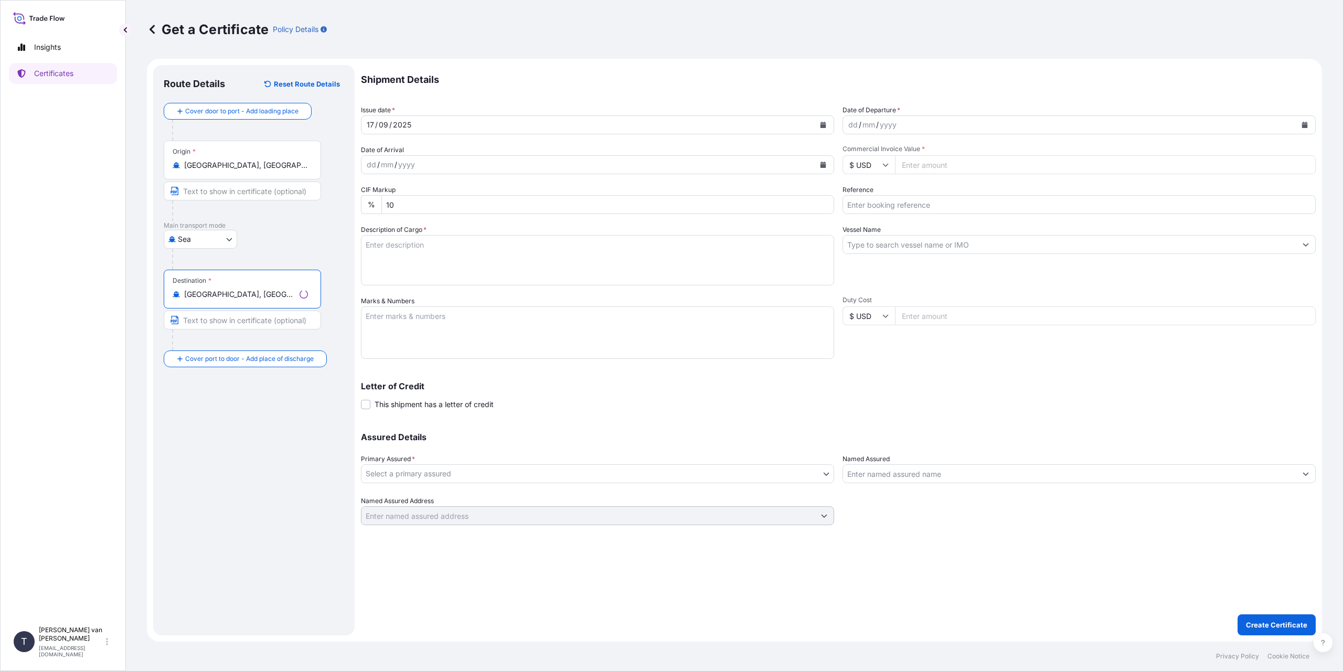
type input "Chicago, IL, USA"
click at [216, 410] on input "Place of Discharge" at bounding box center [246, 415] width 124 height 10
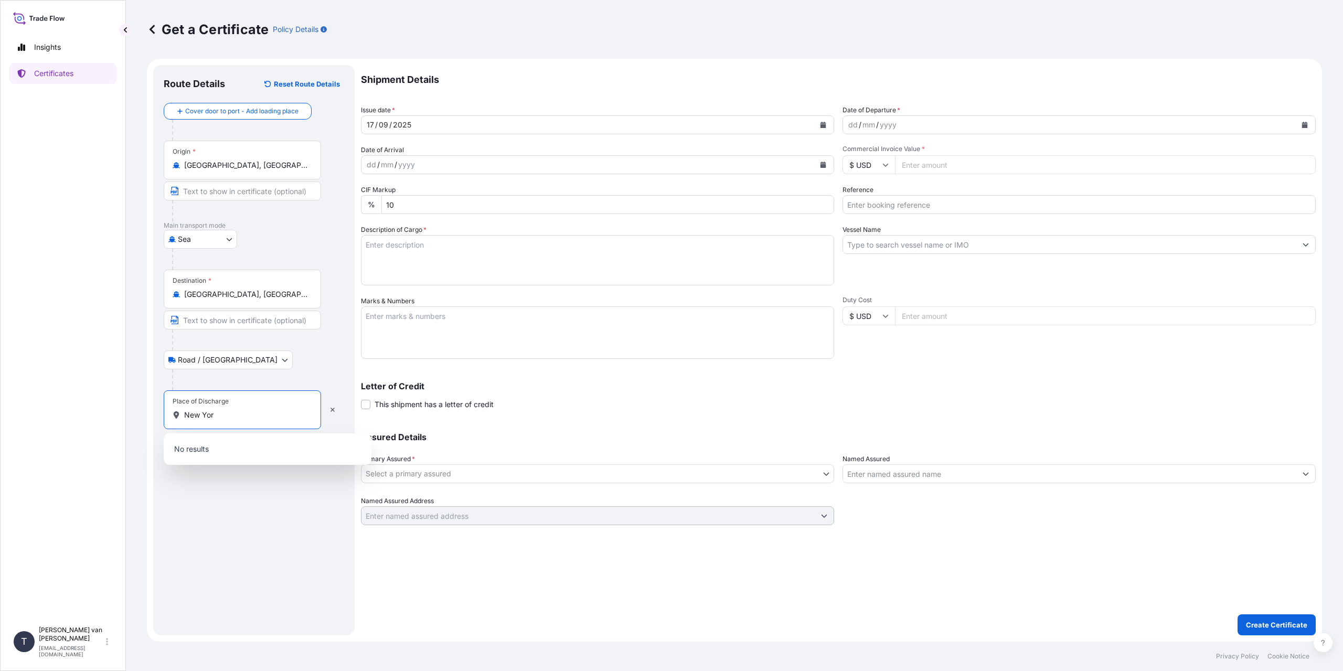
type input "New York"
drag, startPoint x: 252, startPoint y: 294, endPoint x: 80, endPoint y: 303, distance: 172.8
click at [80, 303] on div "Insights Certificates T Tim van t Hoenderdaal logistics@tmalogistics.nl Get a C…" at bounding box center [671, 335] width 1343 height 671
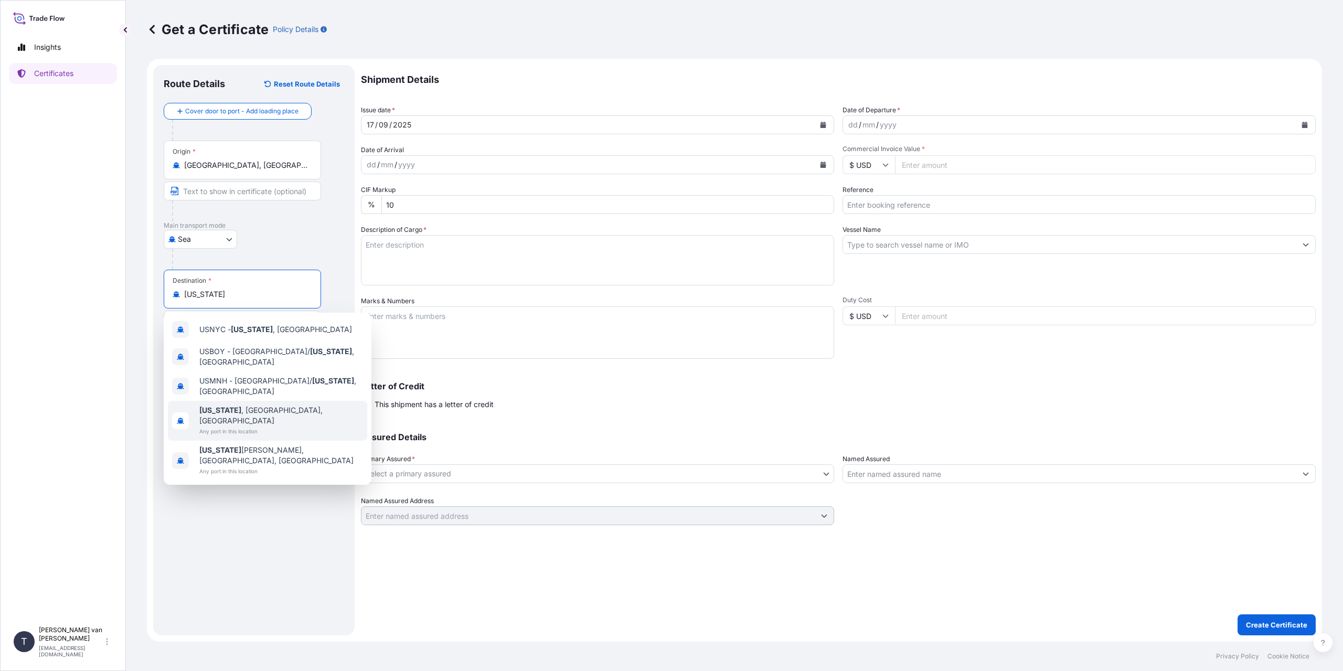
click at [234, 426] on span "Any port in this location" at bounding box center [281, 431] width 164 height 10
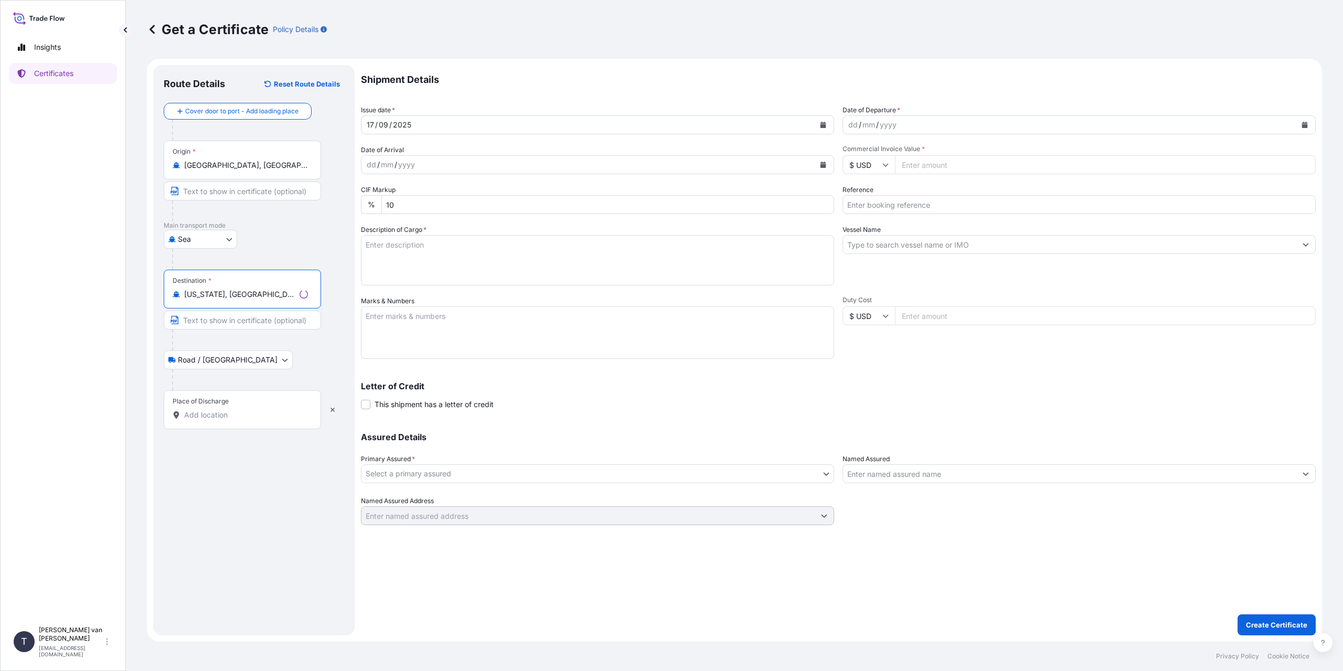
type input "New York, NY, USA"
click at [211, 410] on input "Place of Discharge" at bounding box center [246, 415] width 124 height 10
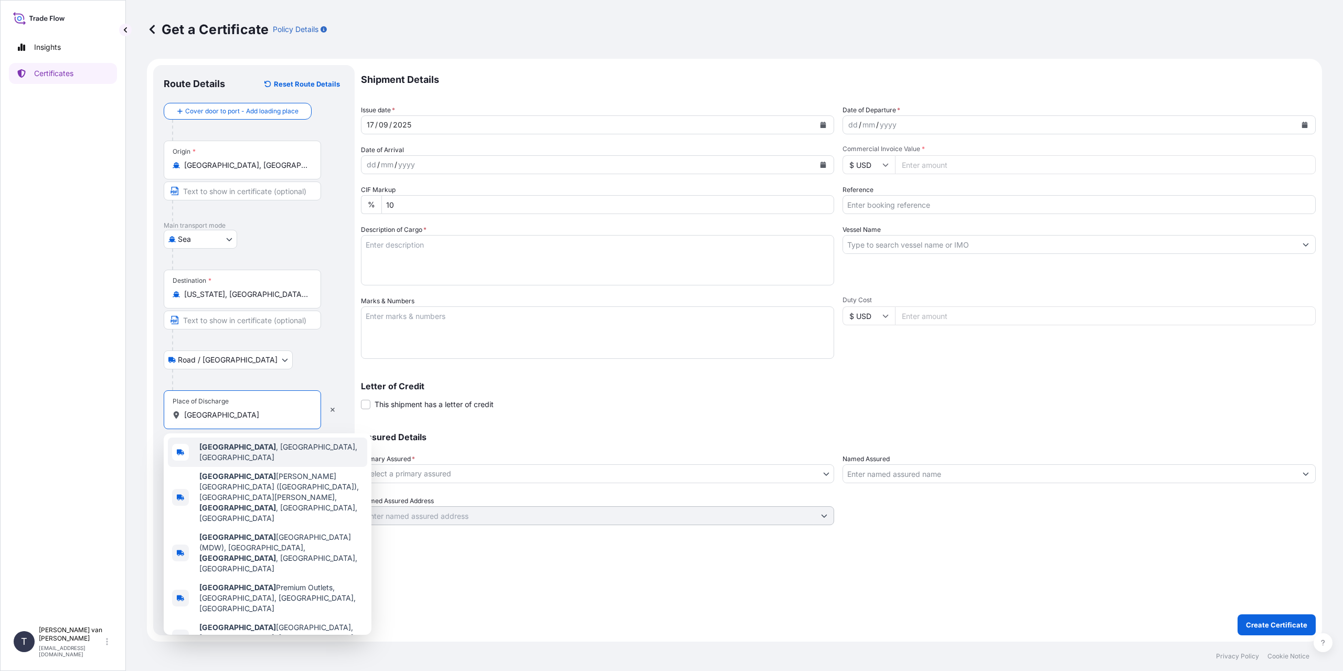
click at [257, 451] on span "Chicago , IL, USA" at bounding box center [281, 452] width 164 height 21
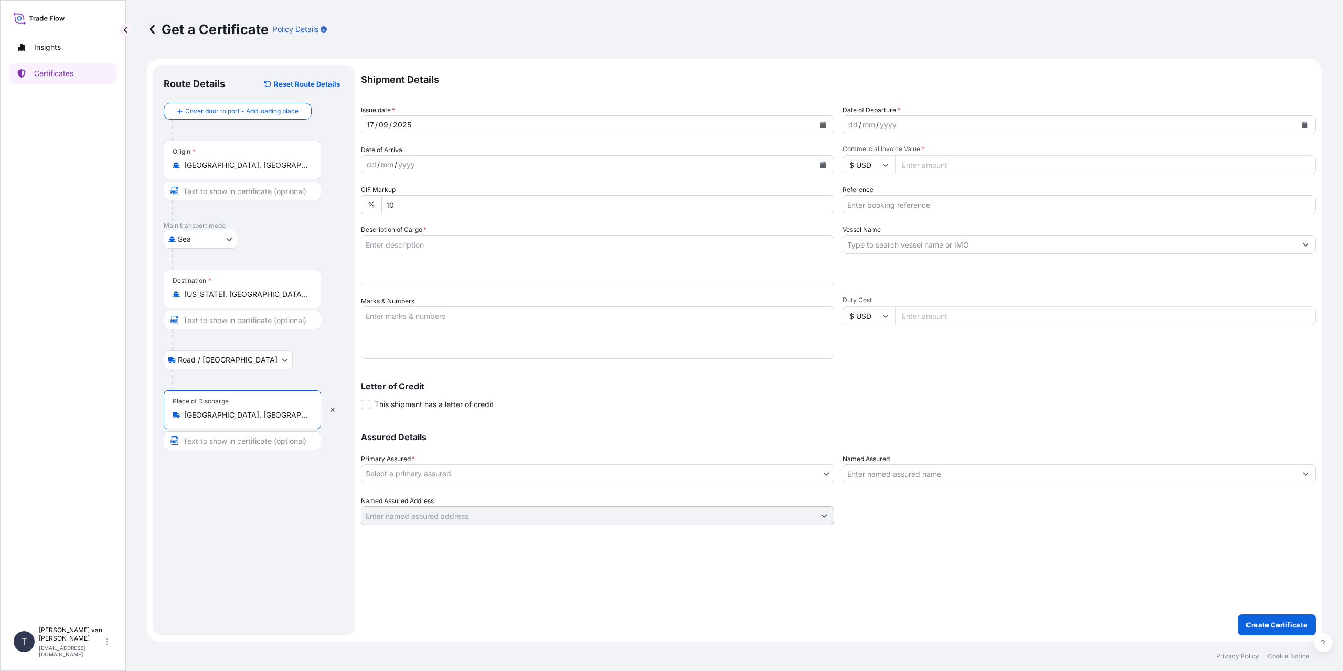
type input "Chicago, IL, USA"
click at [853, 121] on div "dd" at bounding box center [853, 125] width 12 height 13
click at [877, 166] on input "$ USD" at bounding box center [869, 164] width 52 height 19
click at [920, 165] on input "Commercial Invoice Value *" at bounding box center [1105, 164] width 421 height 19
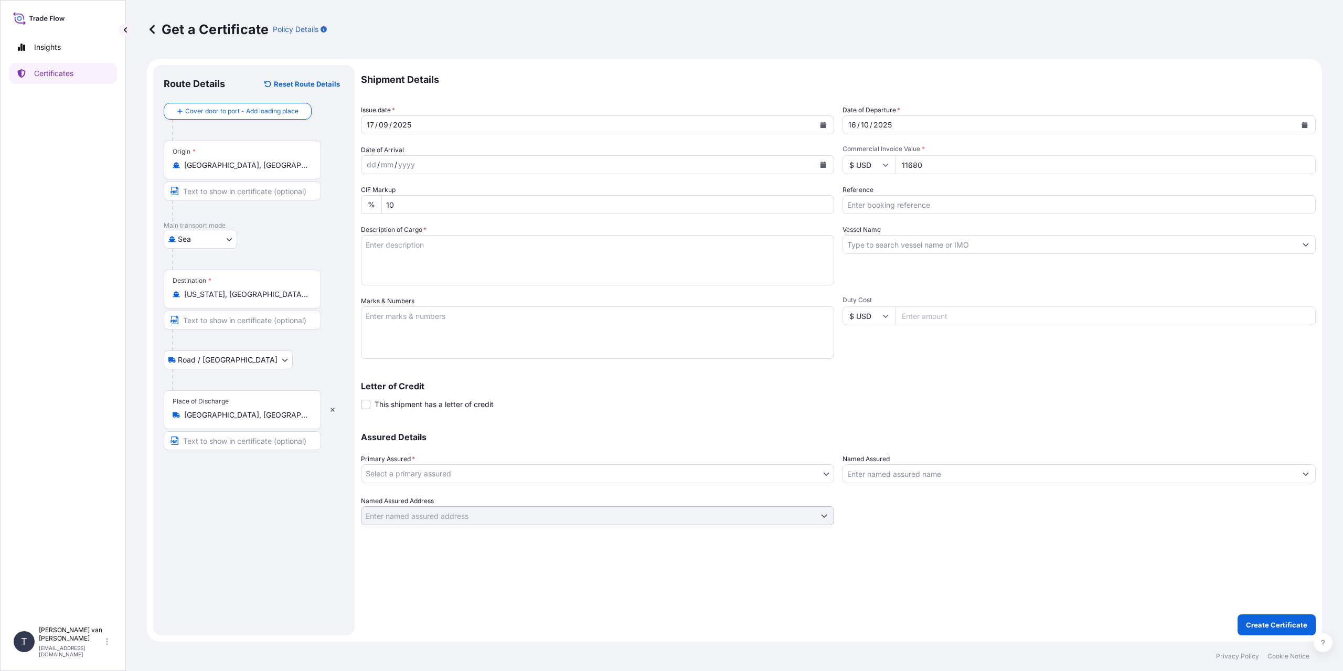
type input "116809"
type input "116809.18"
click at [893, 207] on input "Reference" at bounding box center [1079, 204] width 473 height 19
type input "86553691+2"
click at [512, 279] on textarea "Description of Cargo *" at bounding box center [597, 260] width 473 height 50
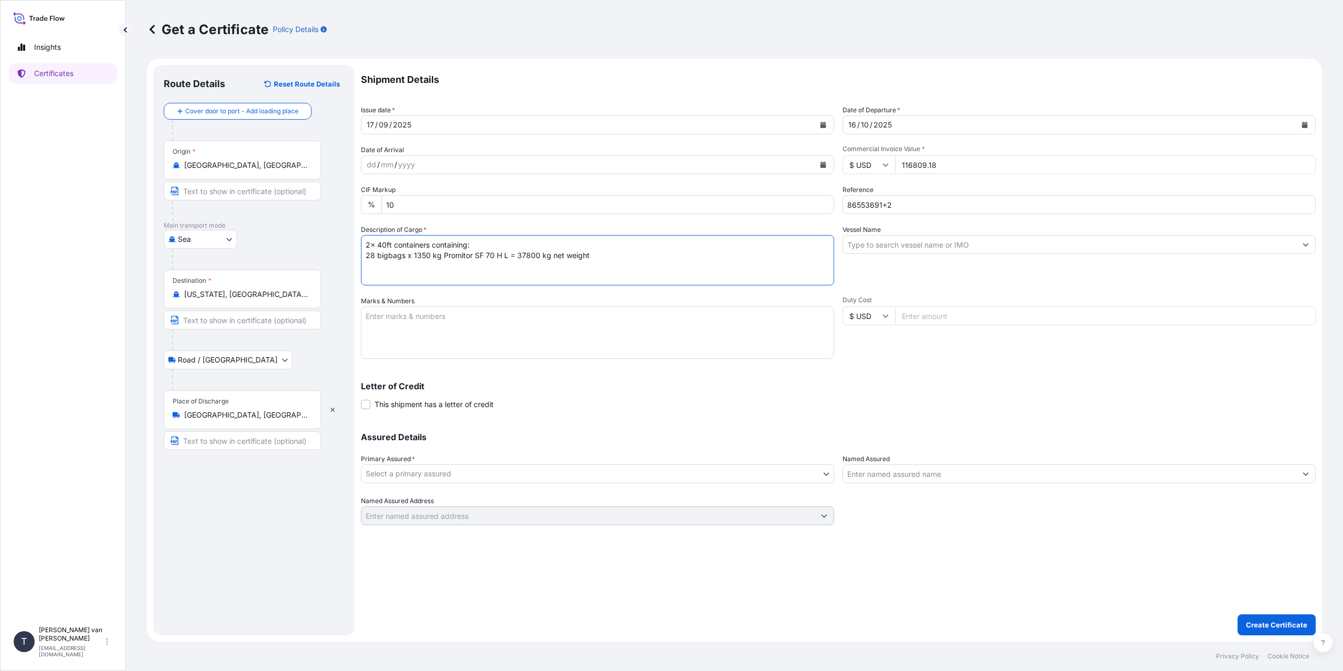
type textarea "2x 40ft containers containing: 28 bigbags x 1350 kg Promitor SF 70 H L = 37800 …"
click at [471, 322] on textarea "Marks & Numbers" at bounding box center [597, 332] width 473 height 52
type textarea "2x 40ft containers Container: CSNU6833555 Sealnr: 001486 DO: 86553691 Container…"
click at [870, 239] on input "Vessel Name" at bounding box center [1069, 244] width 453 height 19
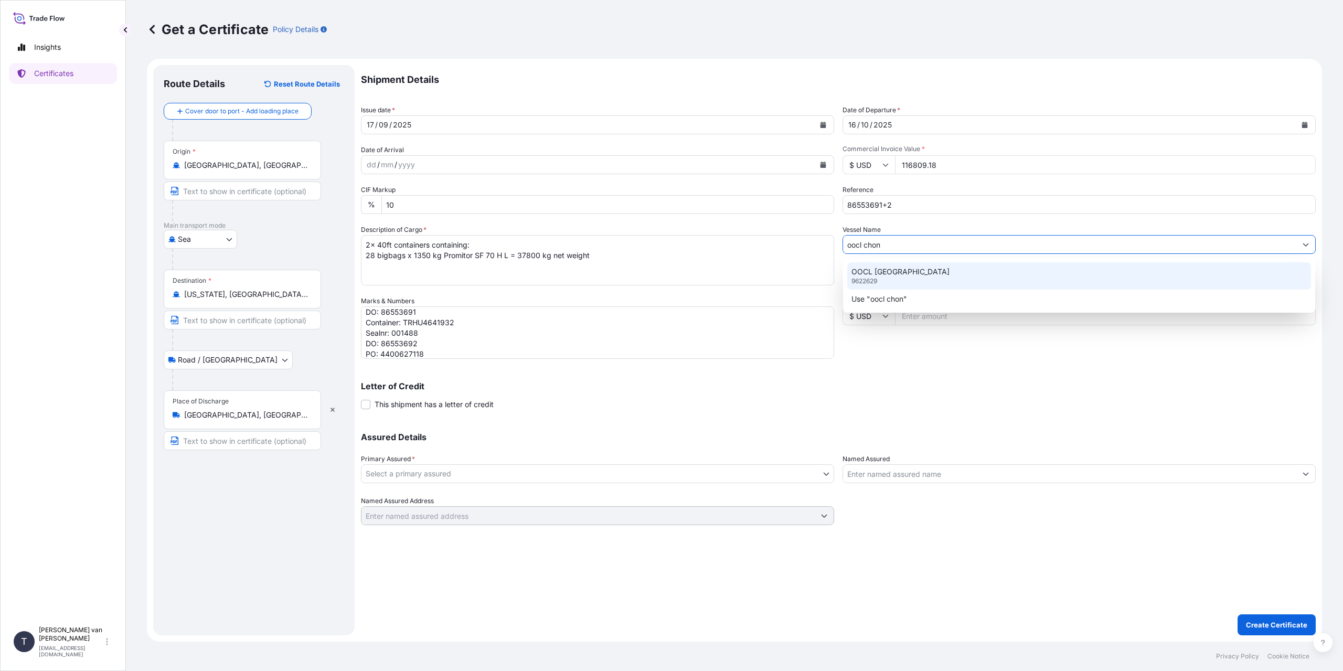
click at [896, 271] on p "OOCL CHONGQING" at bounding box center [900, 272] width 98 height 10
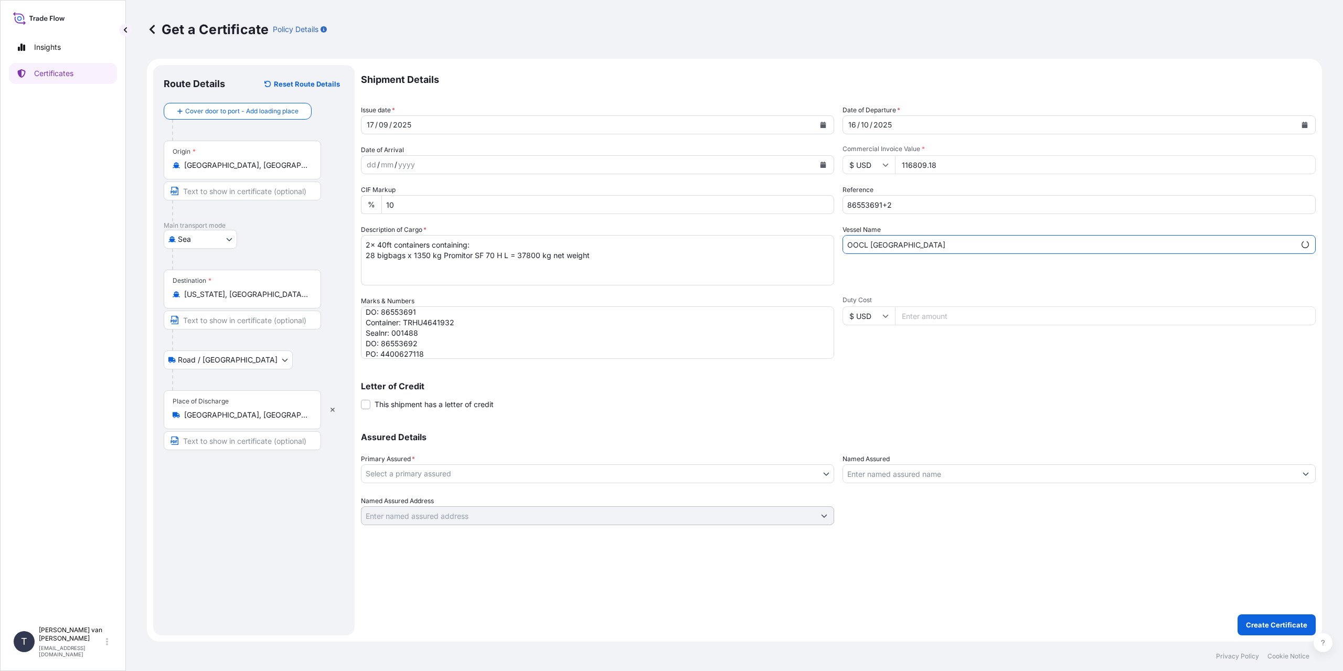
type input "OOCL CHONGQING"
click at [482, 469] on body "0 options available. 2 options available. 1 option available. Insights Certific…" at bounding box center [671, 335] width 1343 height 671
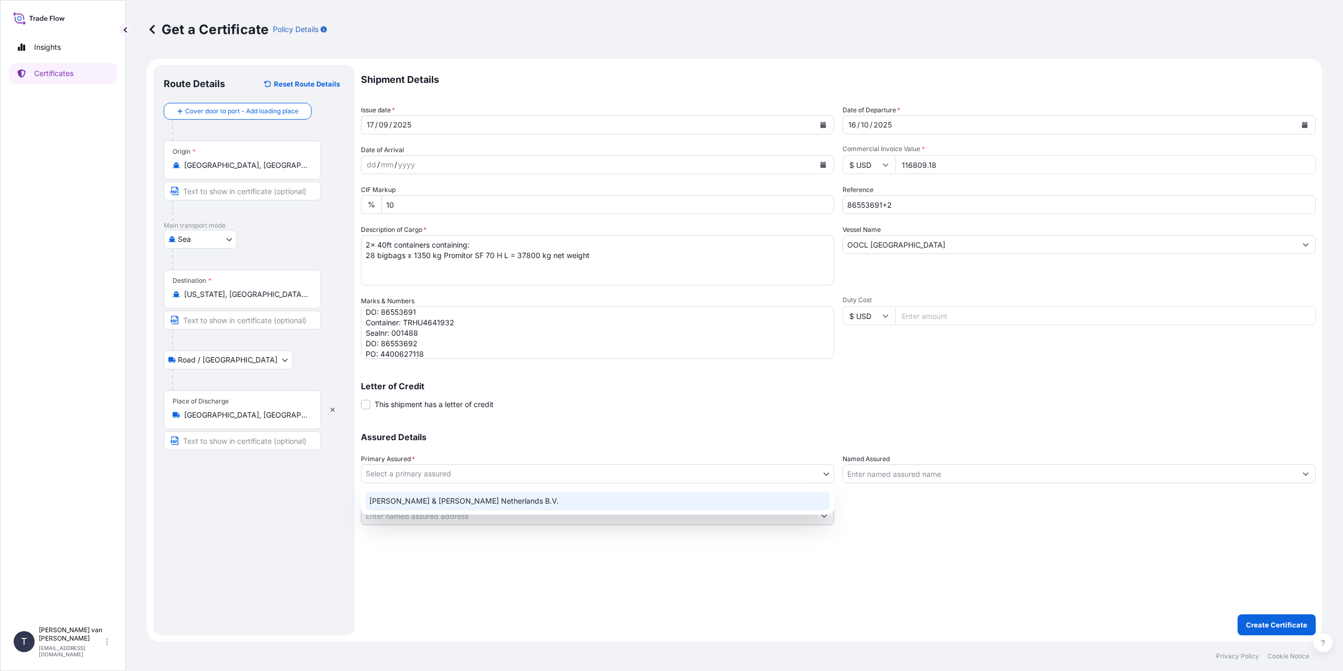
click at [451, 497] on div "Tate & Lyle Netherlands B.V." at bounding box center [597, 501] width 465 height 19
select select "31666"
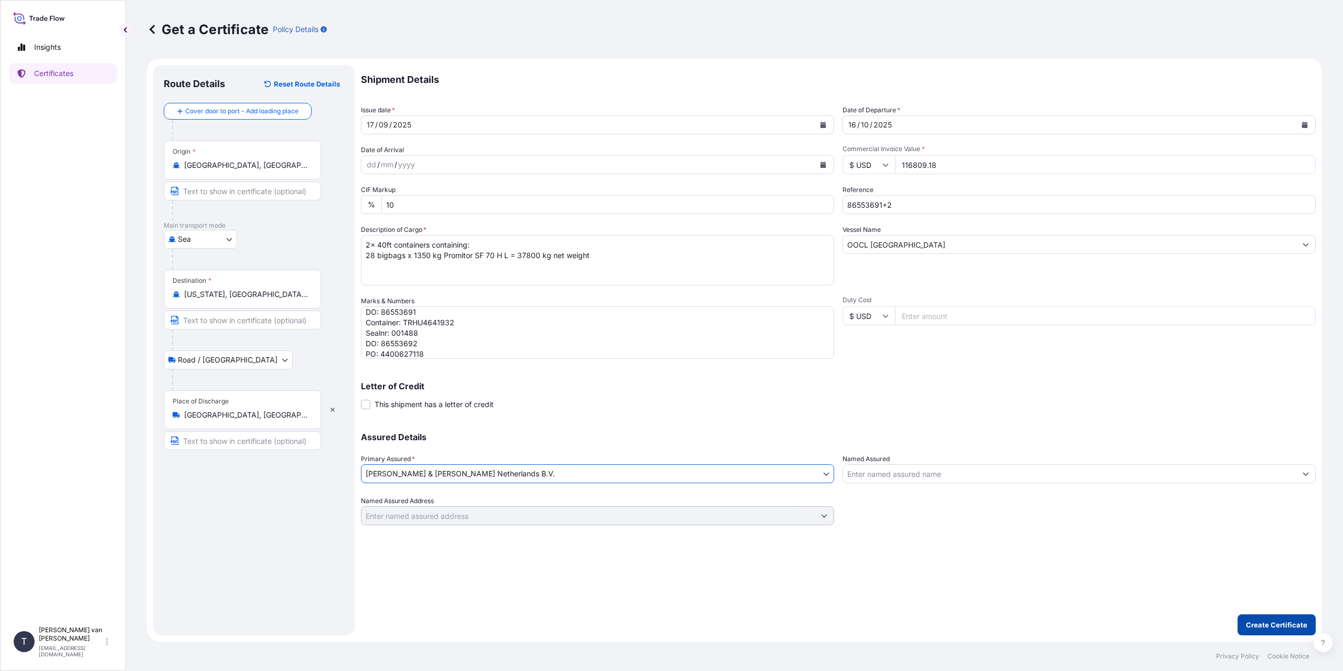
click at [1256, 627] on p "Create Certificate" at bounding box center [1276, 625] width 61 height 10
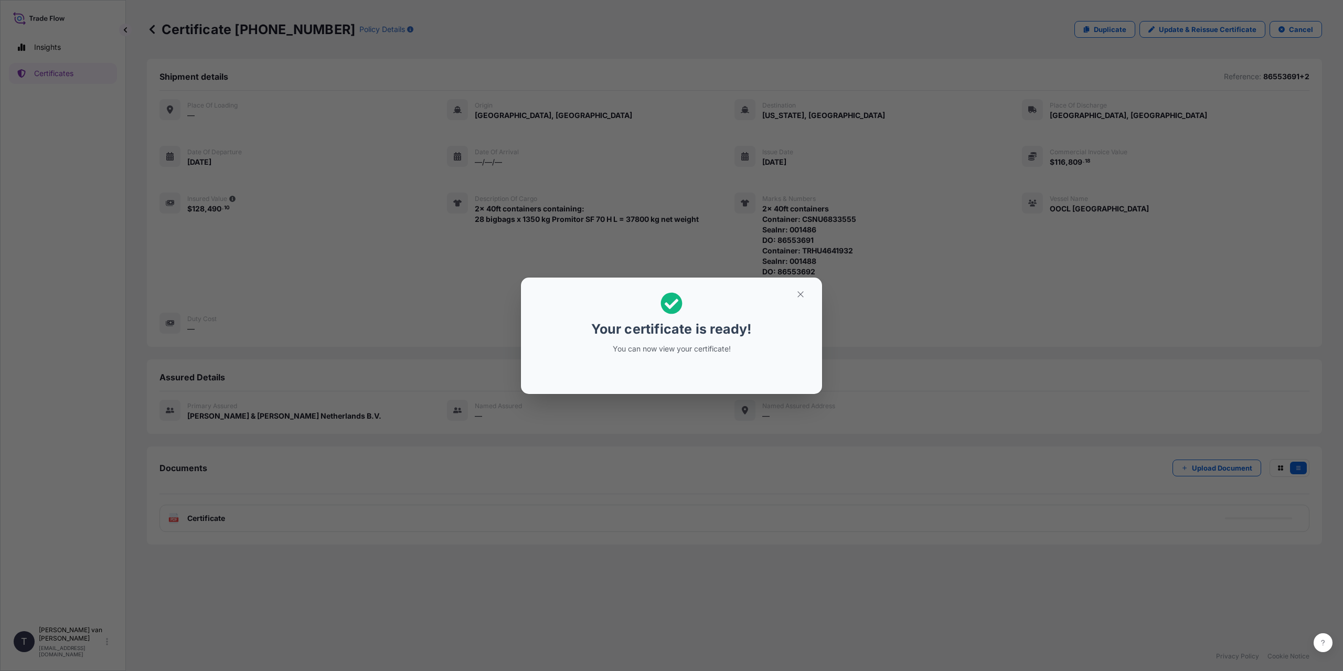
click at [345, 505] on div "Your certificate is ready! You can now view your certificate!" at bounding box center [671, 335] width 1343 height 671
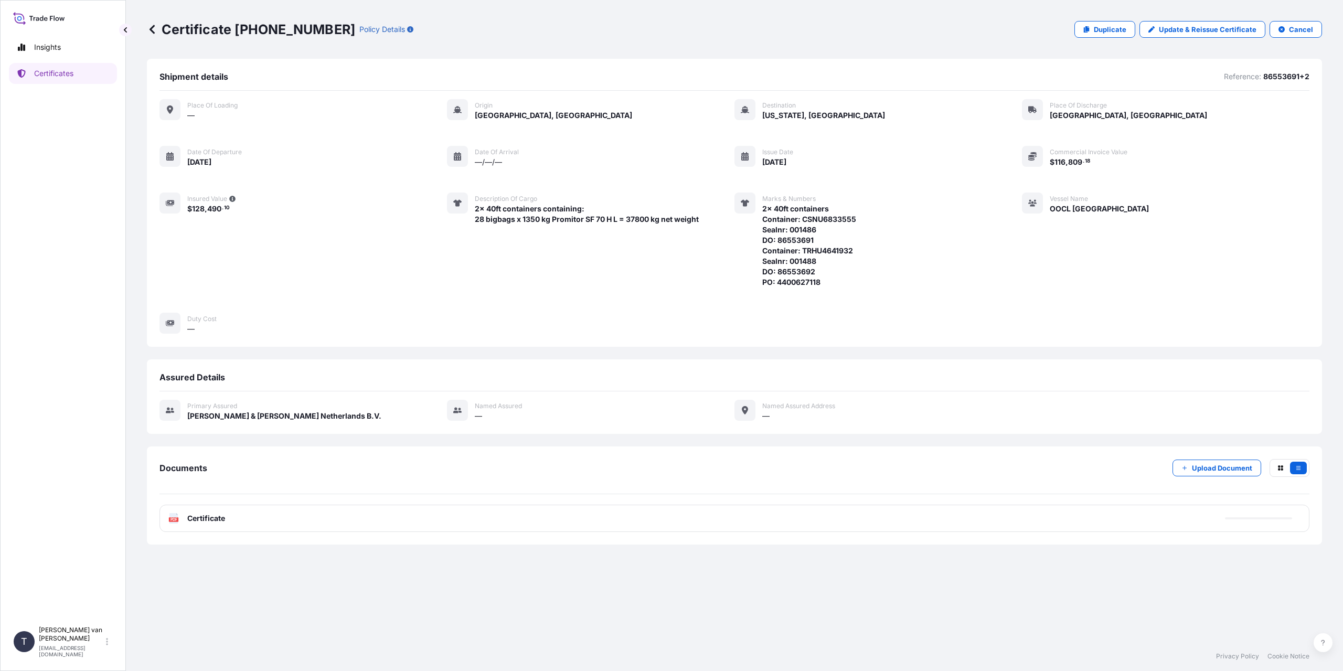
click at [226, 523] on div "PDF Certificate" at bounding box center [734, 518] width 1150 height 27
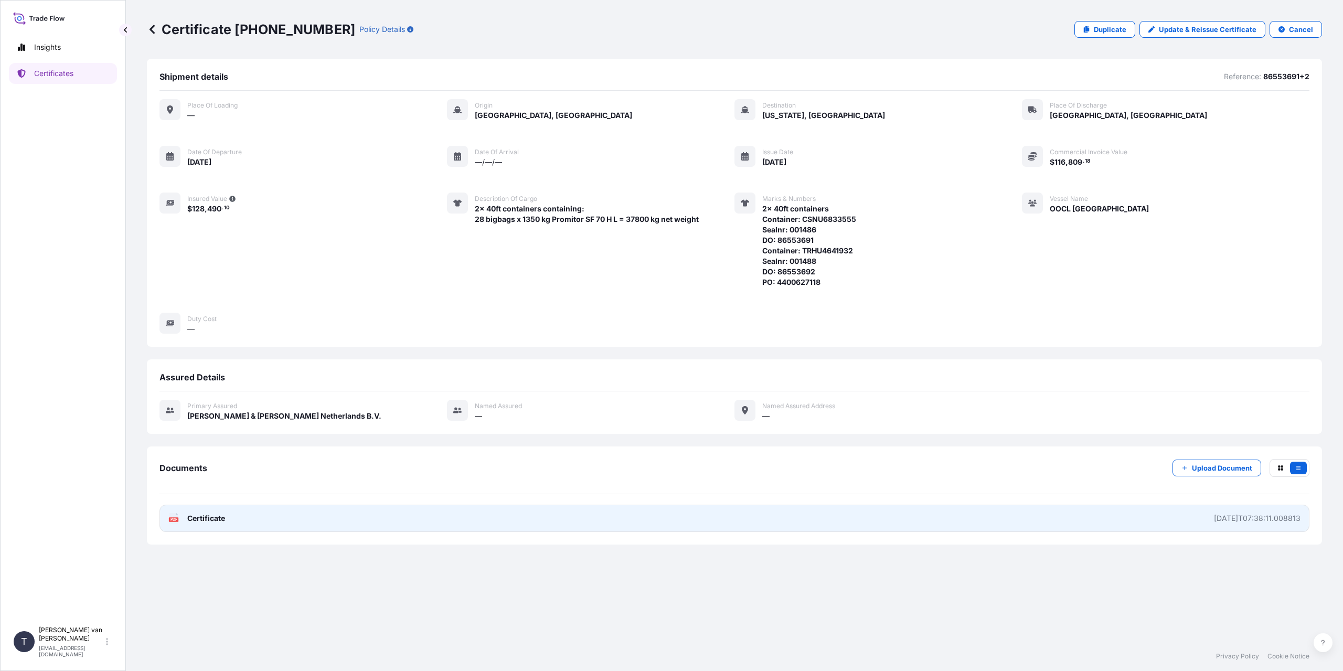
click at [222, 513] on link "PDF Certificate 2025-09-17T07:38:11.008813" at bounding box center [734, 518] width 1150 height 27
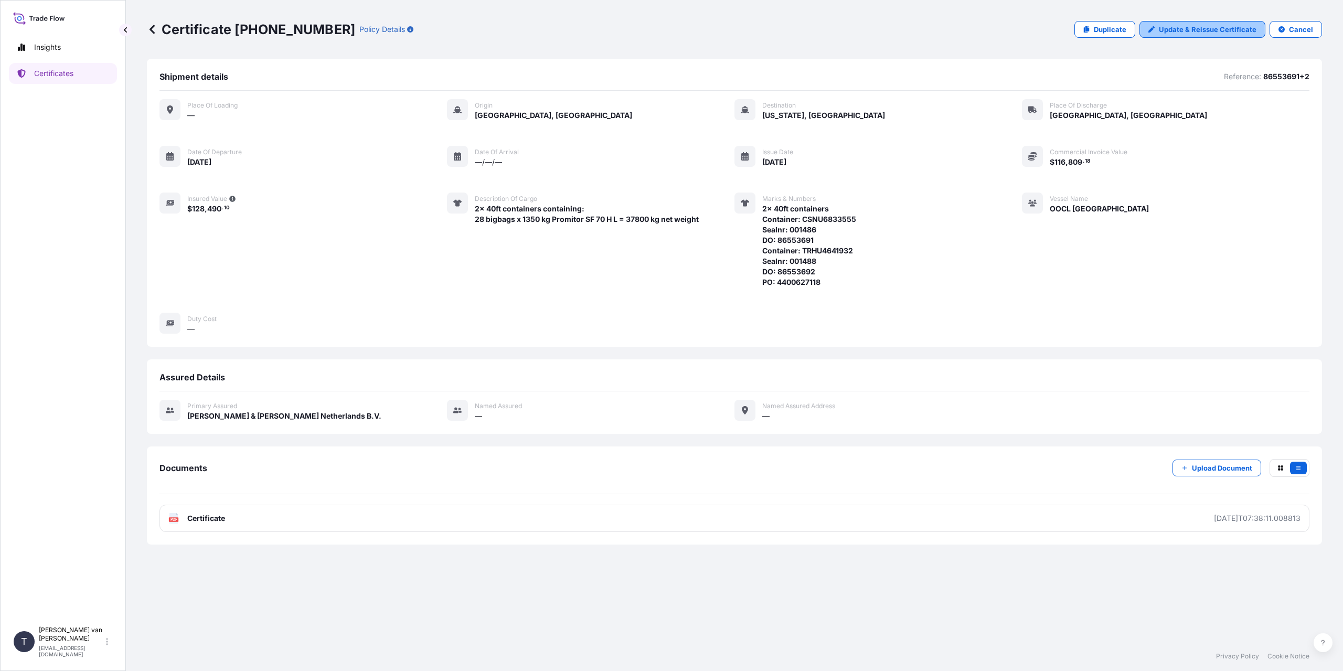
click at [1216, 27] on p "Update & Reissue Certificate" at bounding box center [1208, 29] width 98 height 10
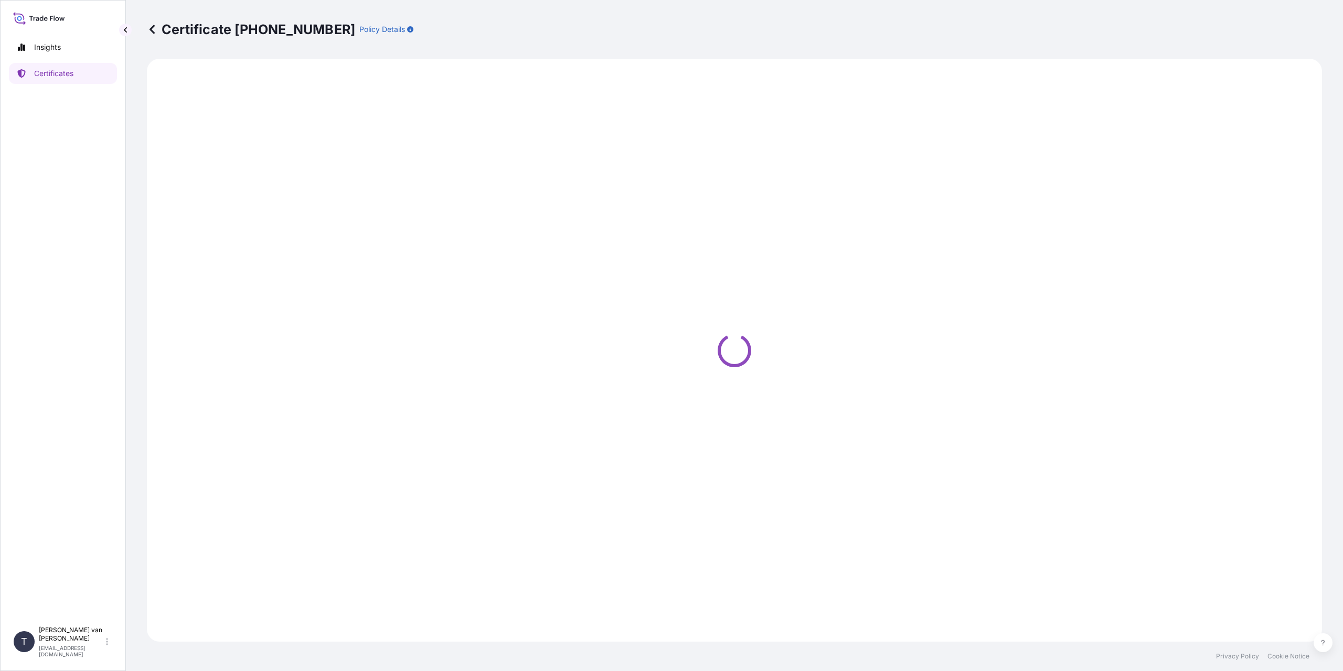
select select "Sea"
select select "Road / Inland"
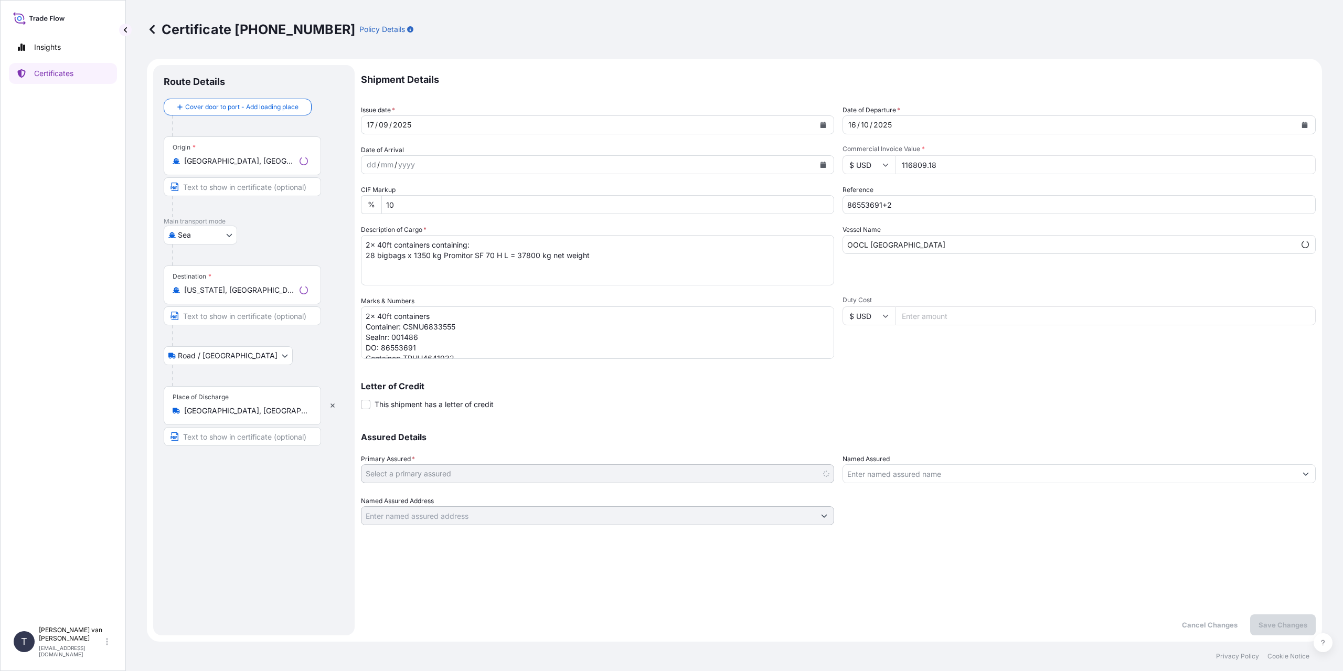
select select "31666"
click at [860, 125] on div "16 / 10 / 2025" at bounding box center [1069, 124] width 453 height 19
click at [868, 125] on div "10" at bounding box center [865, 125] width 10 height 13
click at [1286, 627] on p "Save Changes" at bounding box center [1283, 625] width 49 height 10
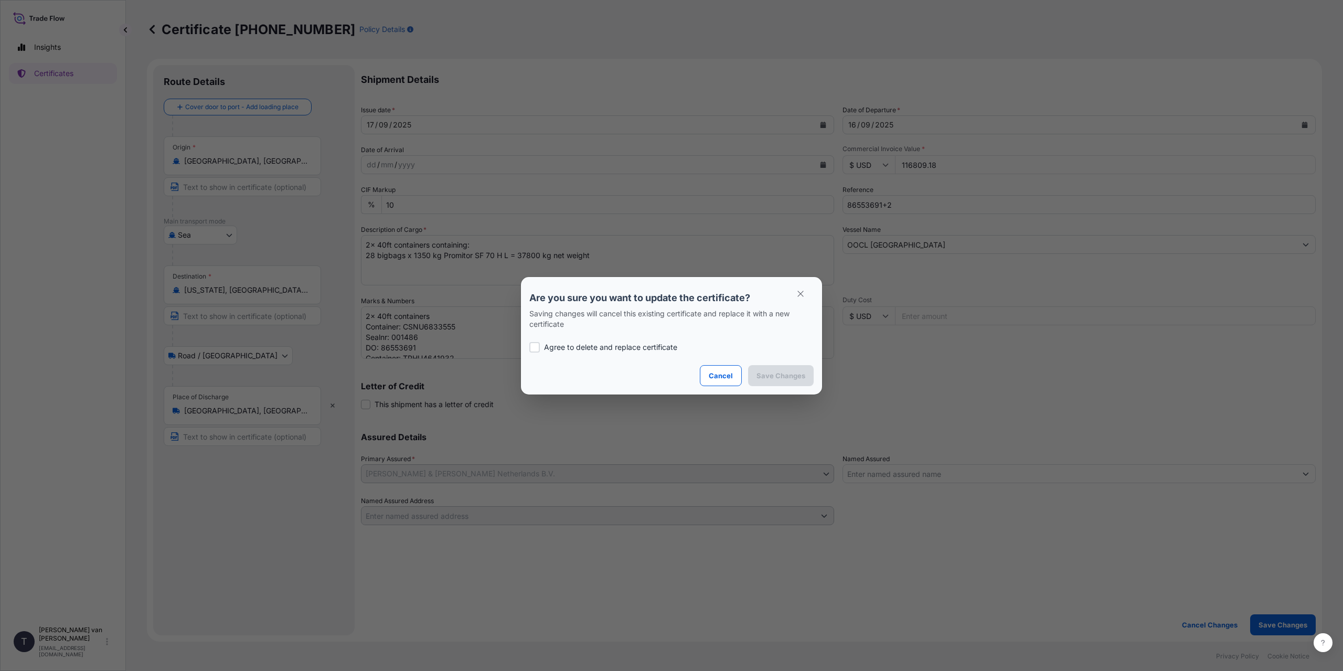
click at [606, 353] on div "Agree to delete and replace certificate" at bounding box center [671, 347] width 284 height 36
click at [606, 345] on p "Agree to delete and replace certificate" at bounding box center [610, 347] width 133 height 10
checkbox input "true"
click at [807, 371] on button "Save Changes" at bounding box center [781, 375] width 66 height 21
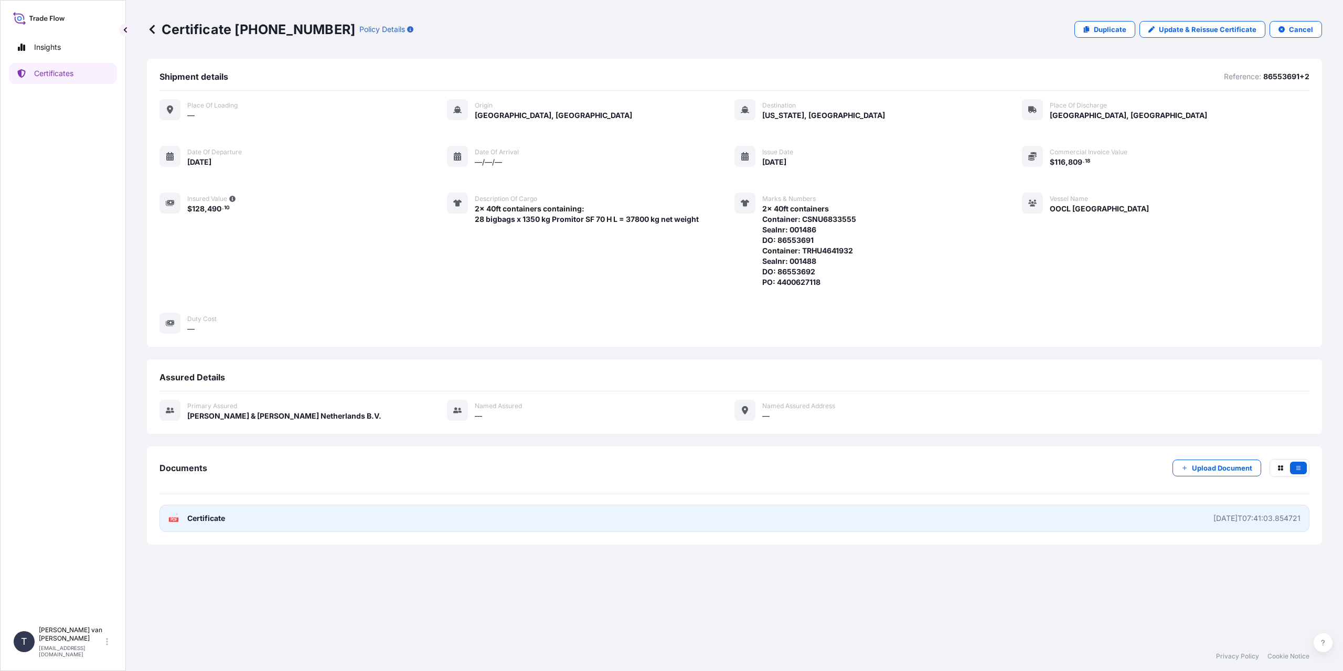
click at [440, 525] on link "PDF Certificate 2025-09-17T07:41:03.854721" at bounding box center [734, 518] width 1150 height 27
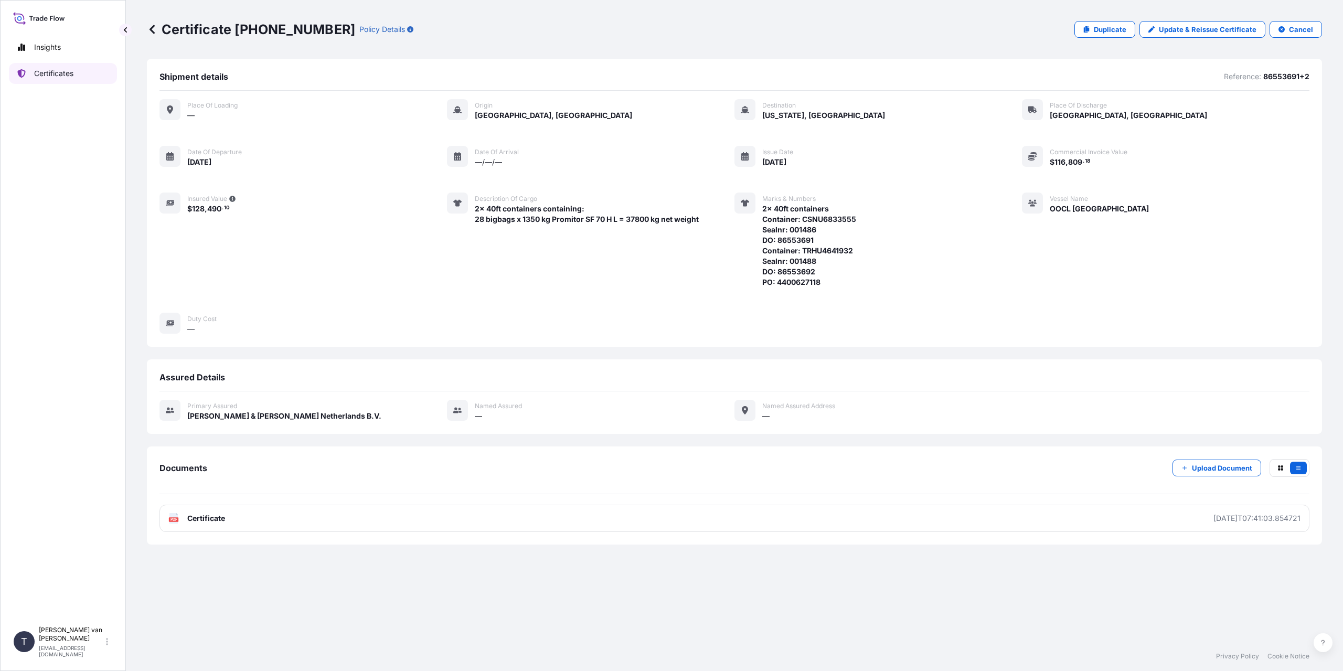
click at [83, 63] on link "Certificates" at bounding box center [63, 73] width 108 height 21
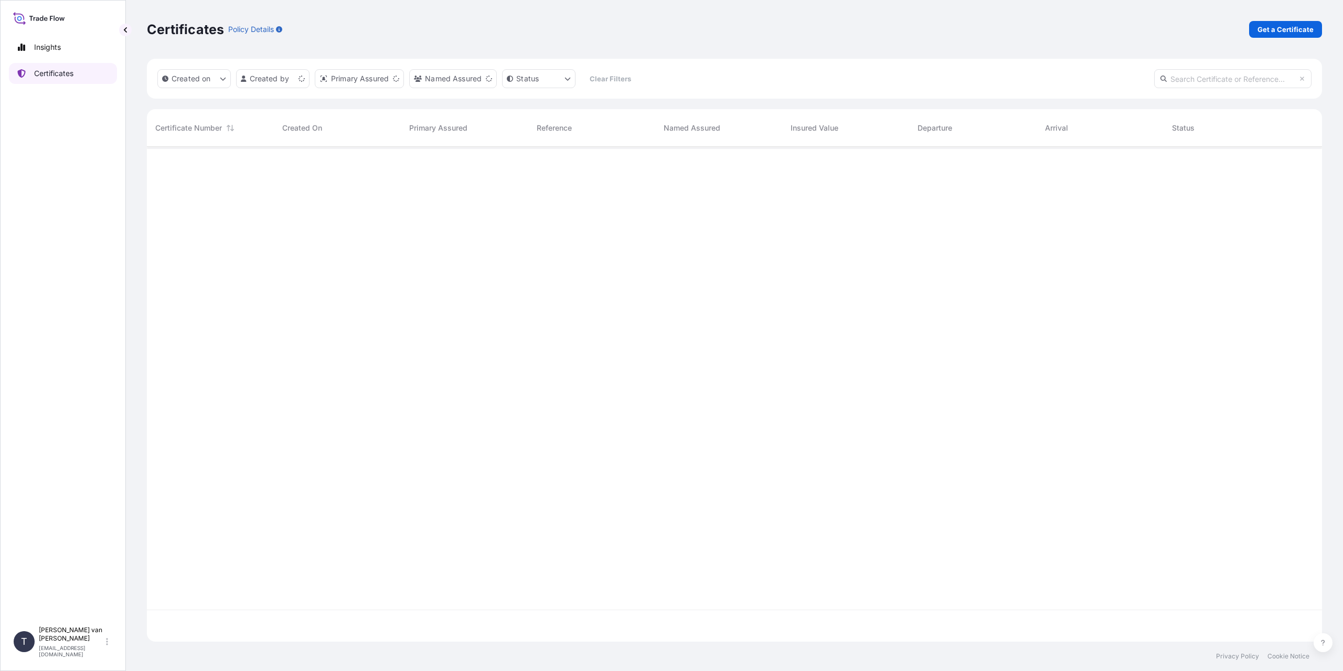
scroll to position [493, 1167]
click at [1284, 40] on div "Certificates Policy Details Get a Certificate" at bounding box center [734, 29] width 1175 height 59
click at [1281, 24] on p "Get a Certificate" at bounding box center [1286, 29] width 56 height 10
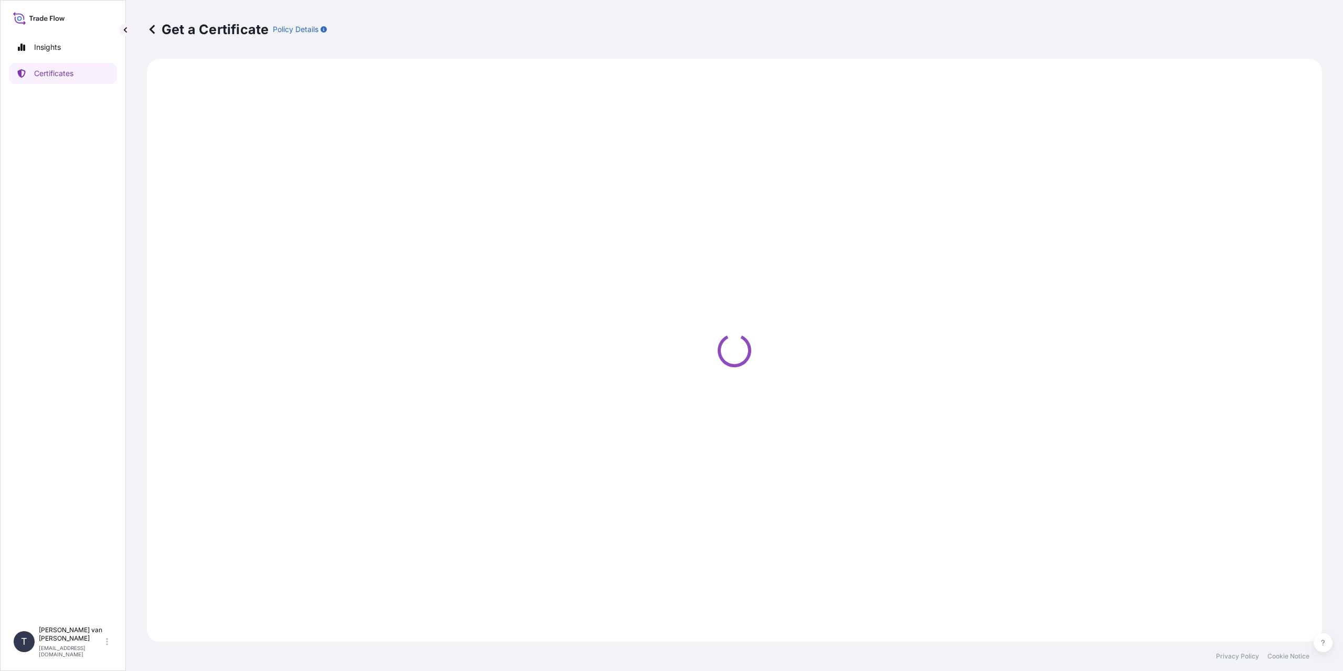
select select "Sea"
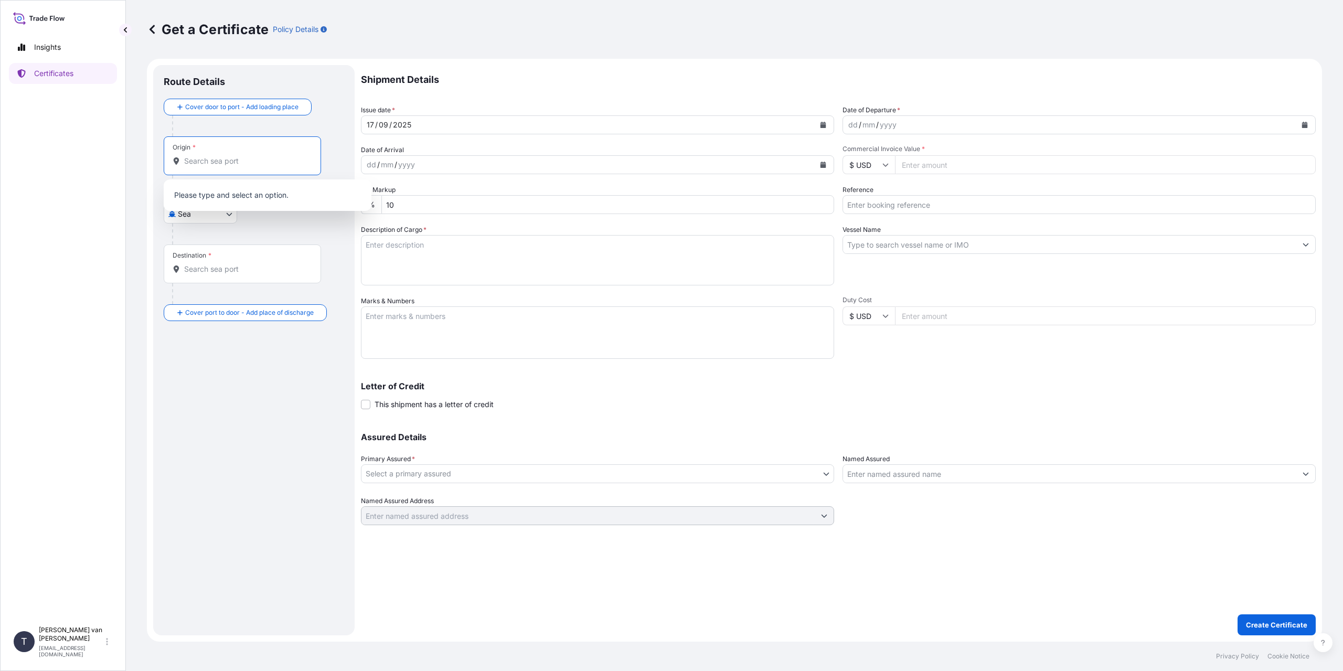
click at [250, 163] on input "Origin *" at bounding box center [246, 161] width 124 height 10
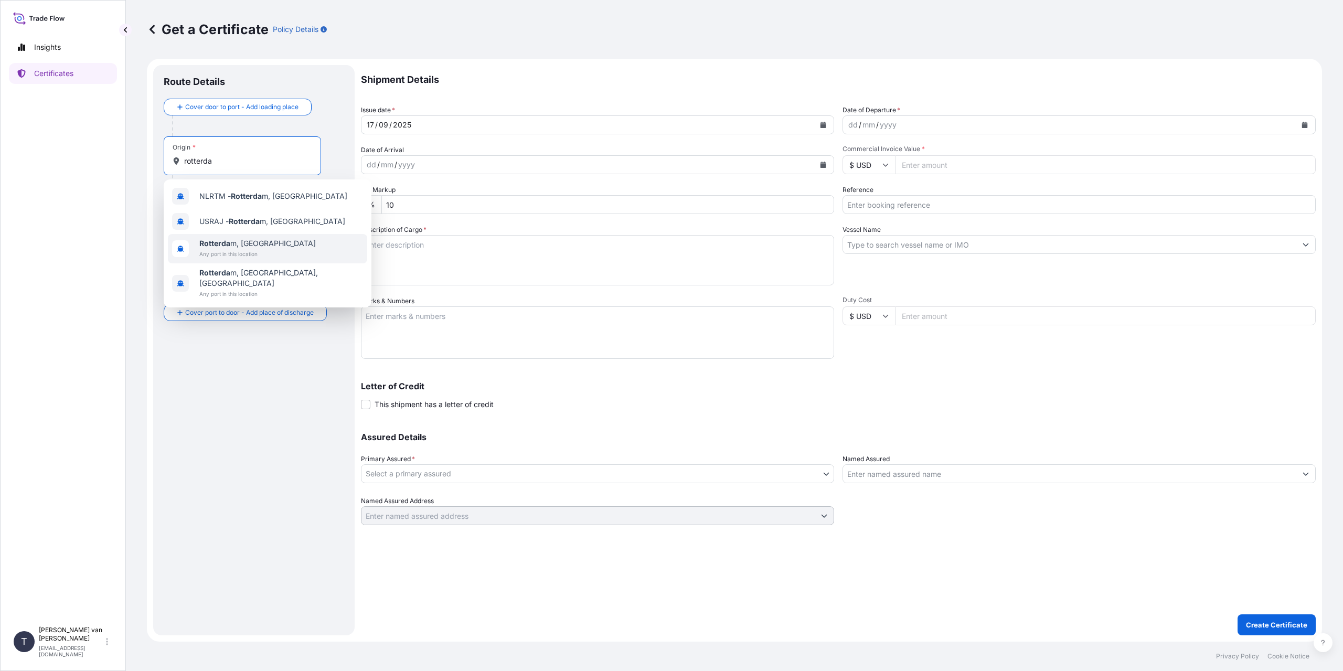
click at [233, 244] on span "Rotterda m, Netherlands" at bounding box center [257, 243] width 116 height 10
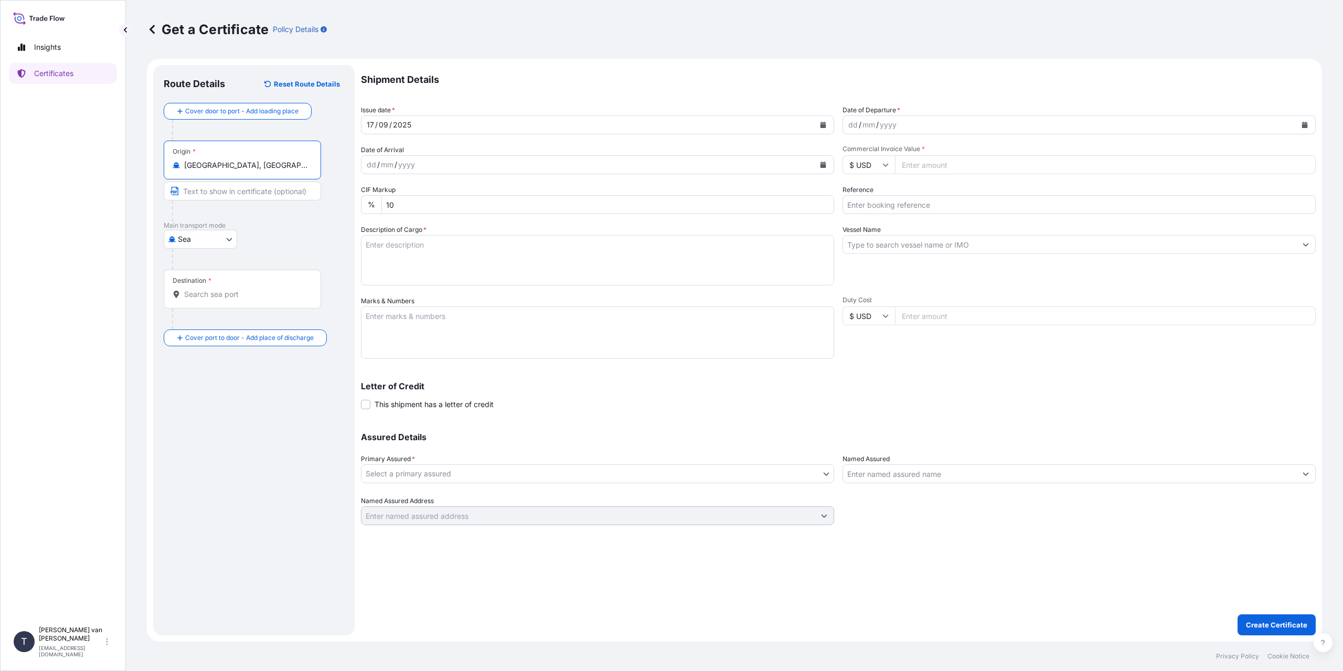
type input "Rotterdam, Netherlands"
click at [202, 291] on input "Destination *" at bounding box center [246, 294] width 124 height 10
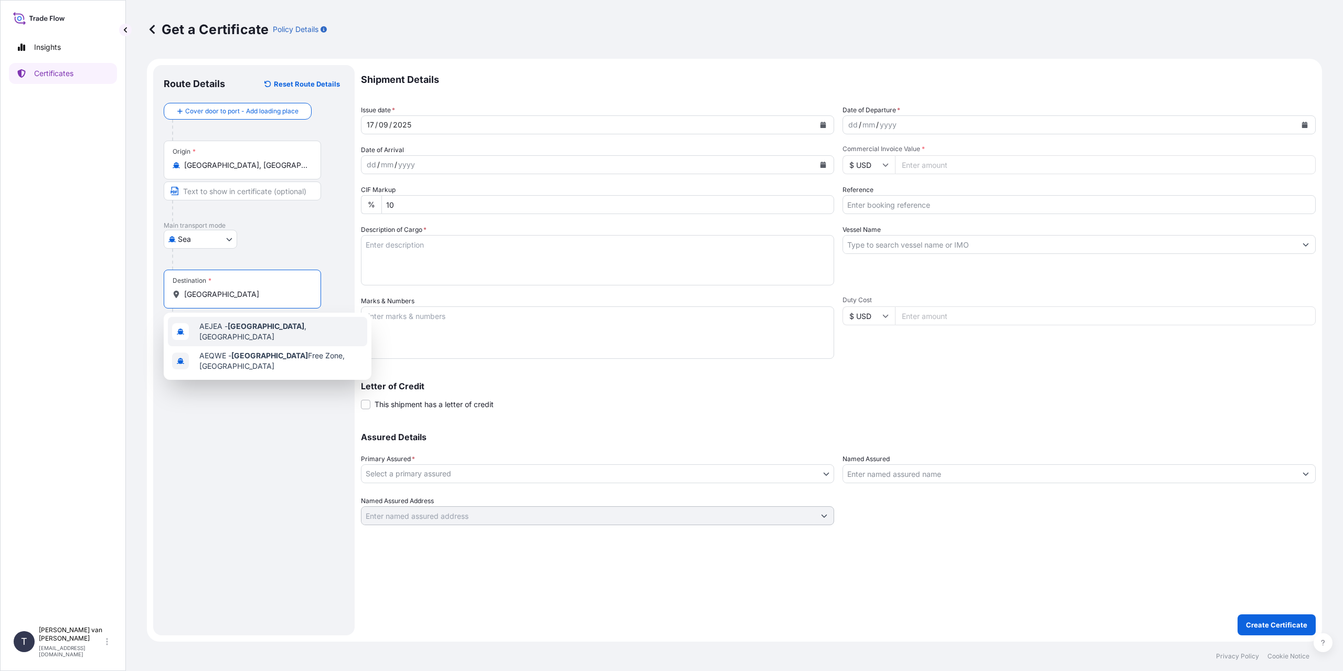
click at [272, 323] on div "AEJEA - Jebel Ali , United Arab Emirates" at bounding box center [267, 331] width 199 height 29
type input "AEJEA - Jebel Ali, United Arab Emirates"
click at [848, 121] on div "dd" at bounding box center [853, 125] width 12 height 13
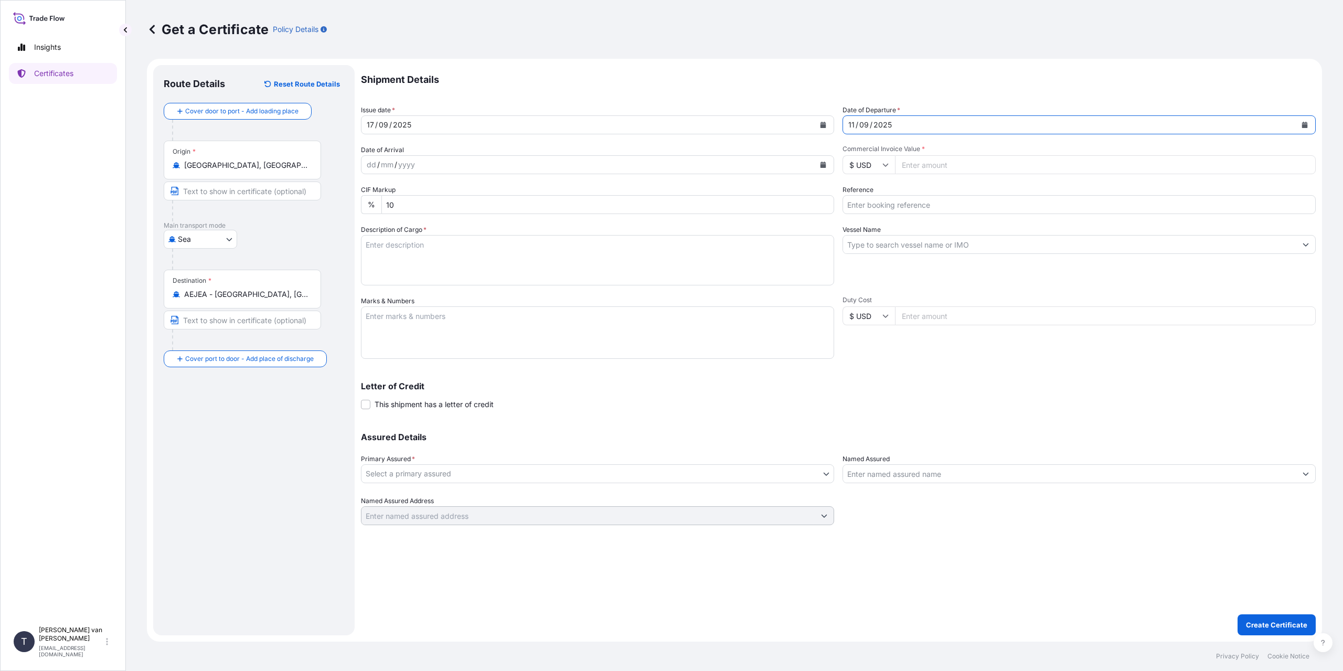
click at [882, 166] on icon at bounding box center [885, 165] width 6 height 6
click at [871, 190] on div "€ EUR" at bounding box center [869, 194] width 44 height 20
type input "€ EUR"
click at [957, 166] on input "Commercial Invoice Value *" at bounding box center [1105, 164] width 421 height 19
type input "13100"
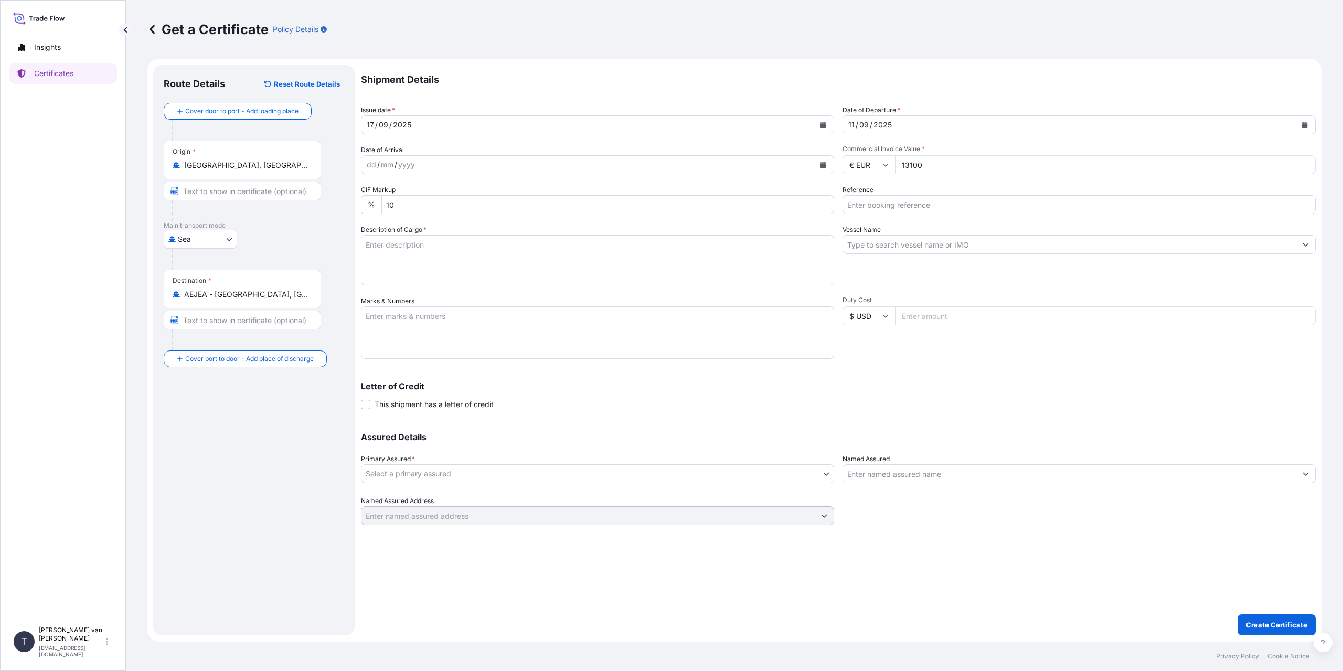
click at [396, 245] on textarea "Description of Cargo *" at bounding box center [597, 260] width 473 height 50
type textarea "1x 20ft container containing: 400 bags x 25 kg Resistamyl 34A = 10000 kg net we…"
click at [415, 319] on textarea "Marks & Numbers" at bounding box center [597, 332] width 473 height 52
type textarea "1x 20ft container Container: CSNU2472520 Sealnr: 00103209 DO: 86562607 SO: 2578…"
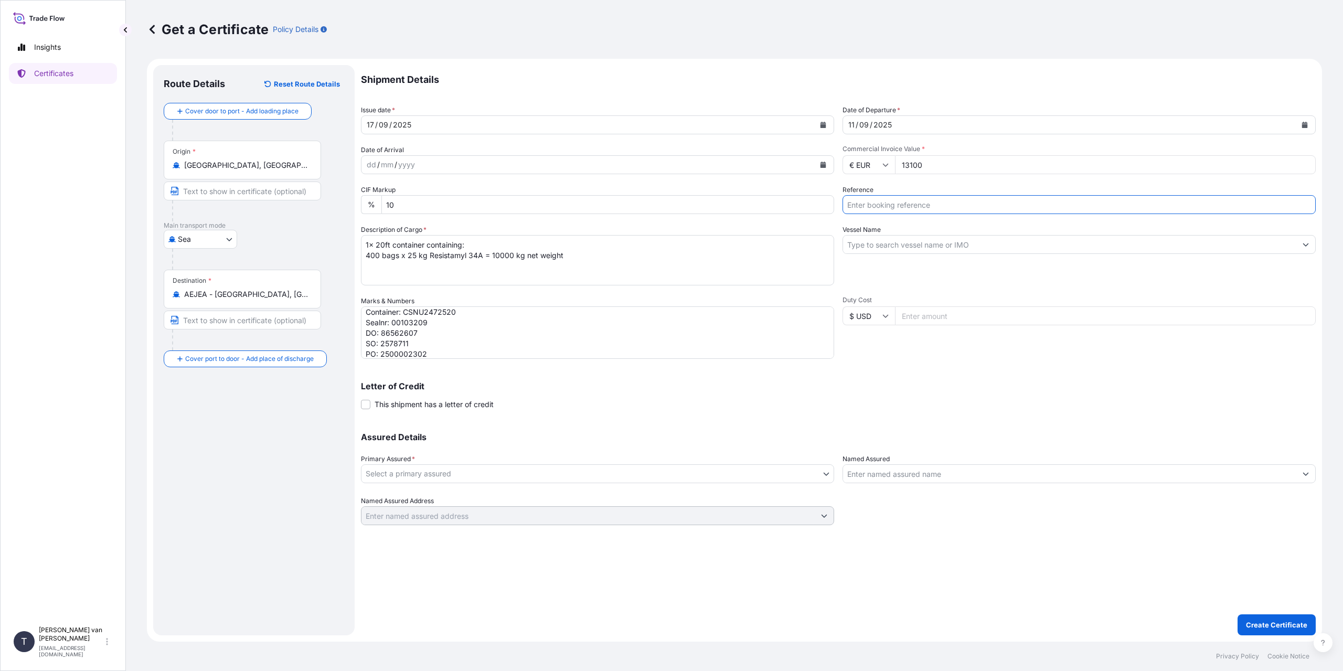
click at [882, 200] on input "Reference" at bounding box center [1079, 204] width 473 height 19
type input "86562607"
click at [904, 243] on input "Vessel Name" at bounding box center [1069, 244] width 453 height 19
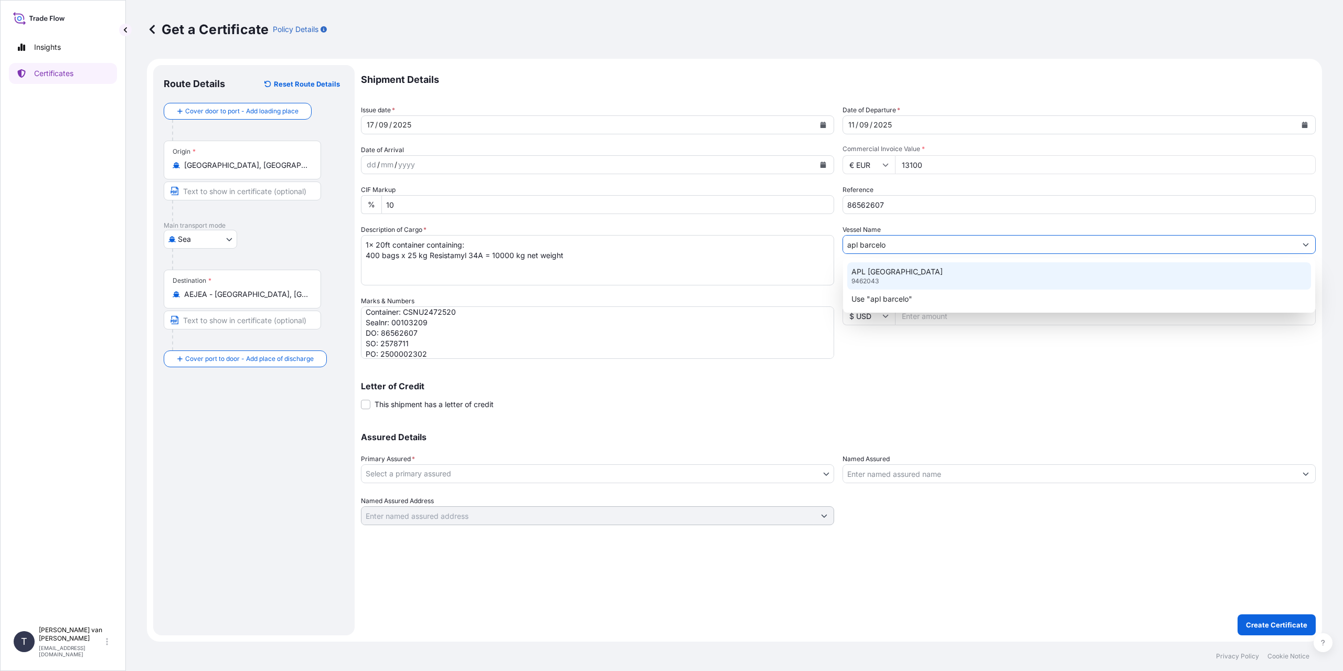
click at [895, 271] on p "APL BARCELONA" at bounding box center [896, 272] width 91 height 10
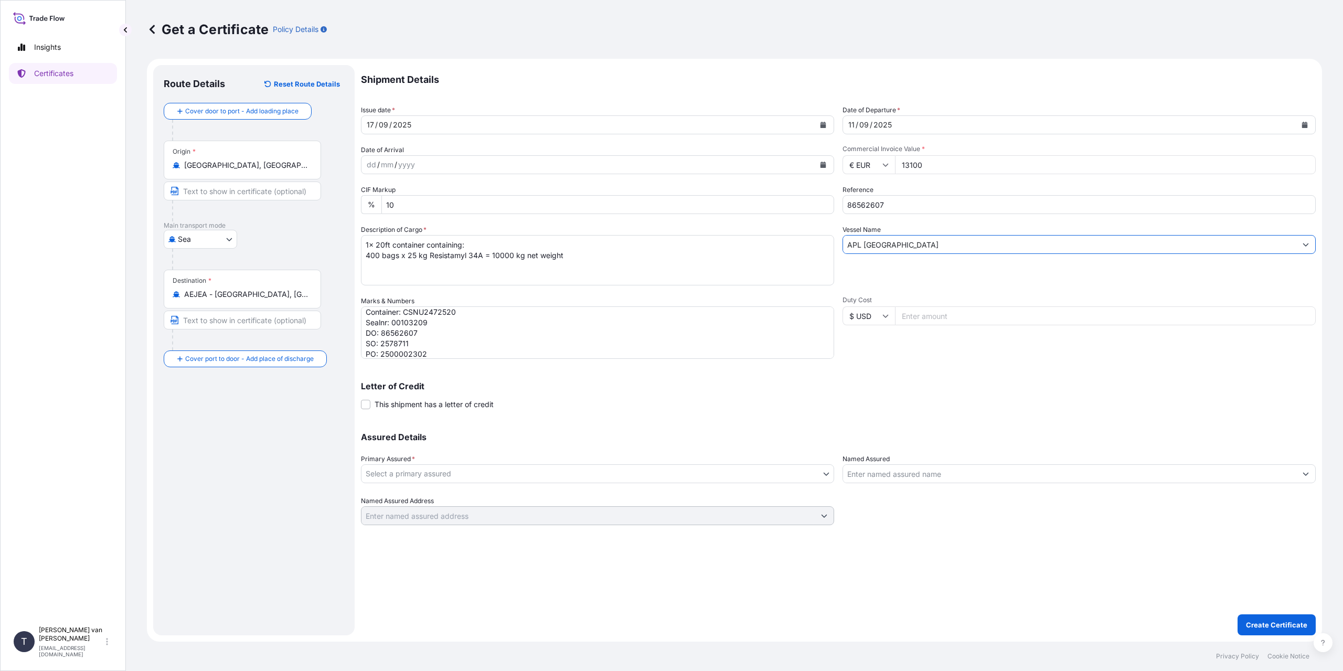
type input "APL BARCELONA"
click at [424, 473] on body "0 options available. 1 option available. 0 options available. 1 option availabl…" at bounding box center [671, 335] width 1343 height 671
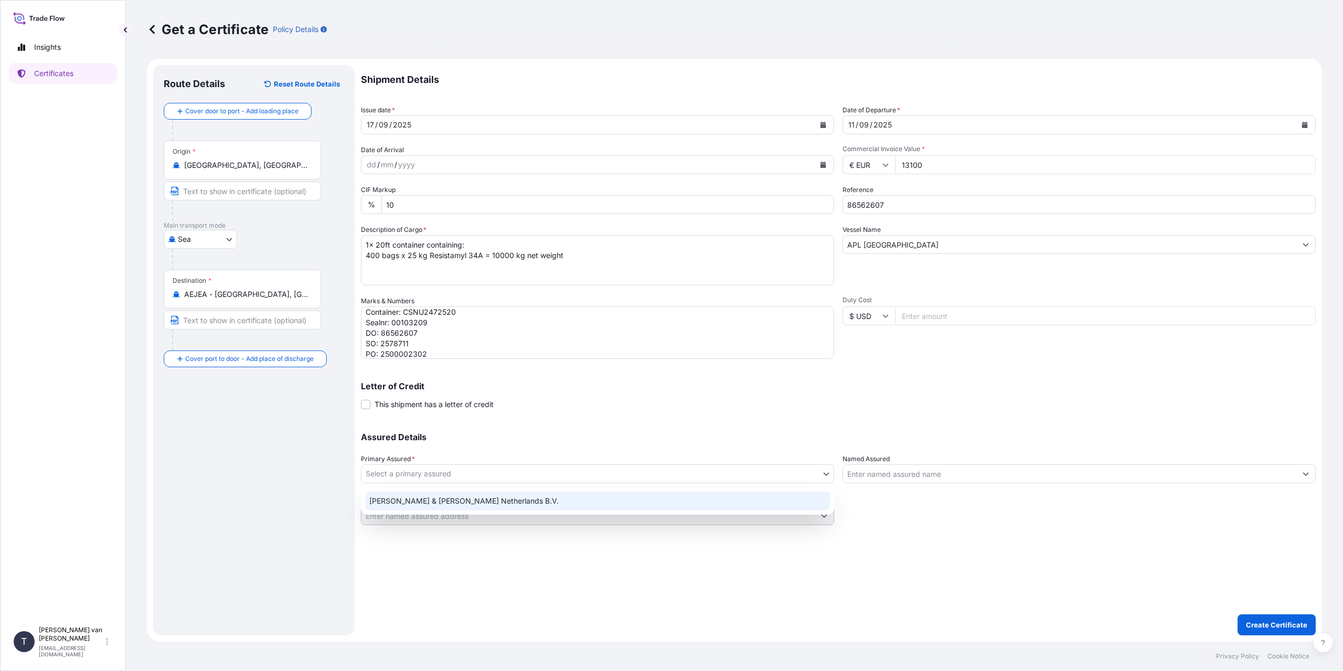
click at [408, 502] on div "Tate & Lyle Netherlands B.V." at bounding box center [597, 501] width 465 height 19
select select "31666"
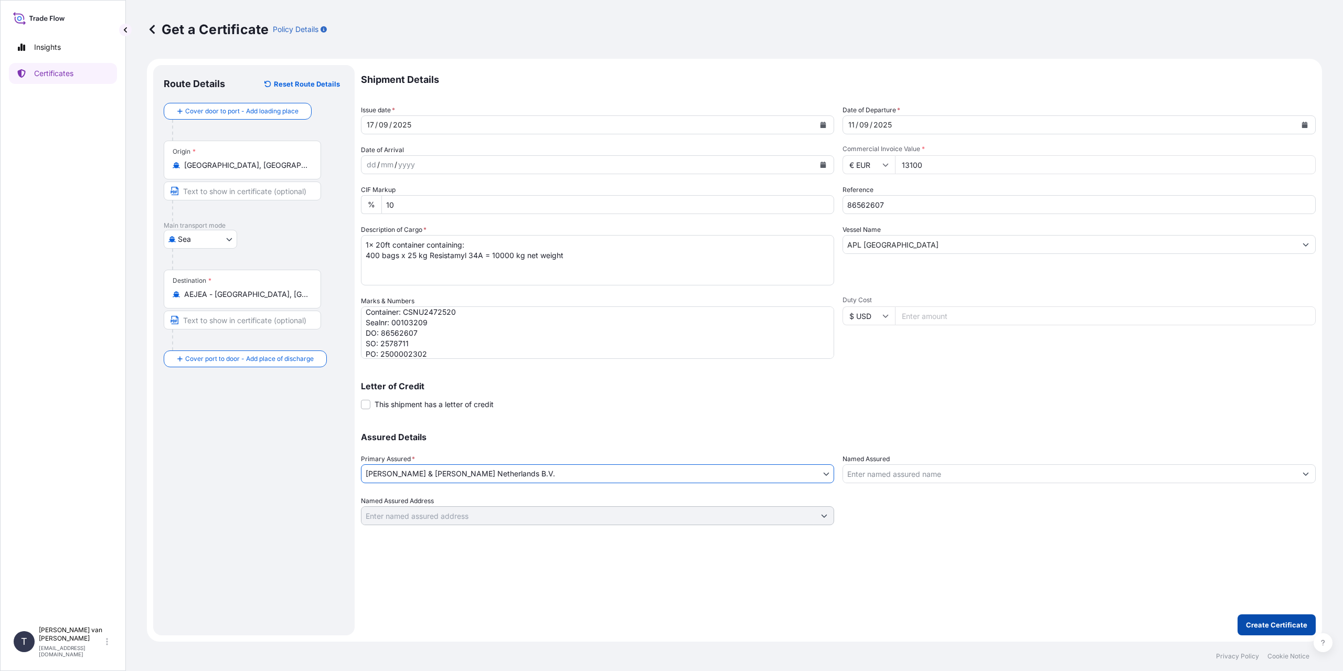
click at [1276, 624] on p "Create Certificate" at bounding box center [1276, 625] width 61 height 10
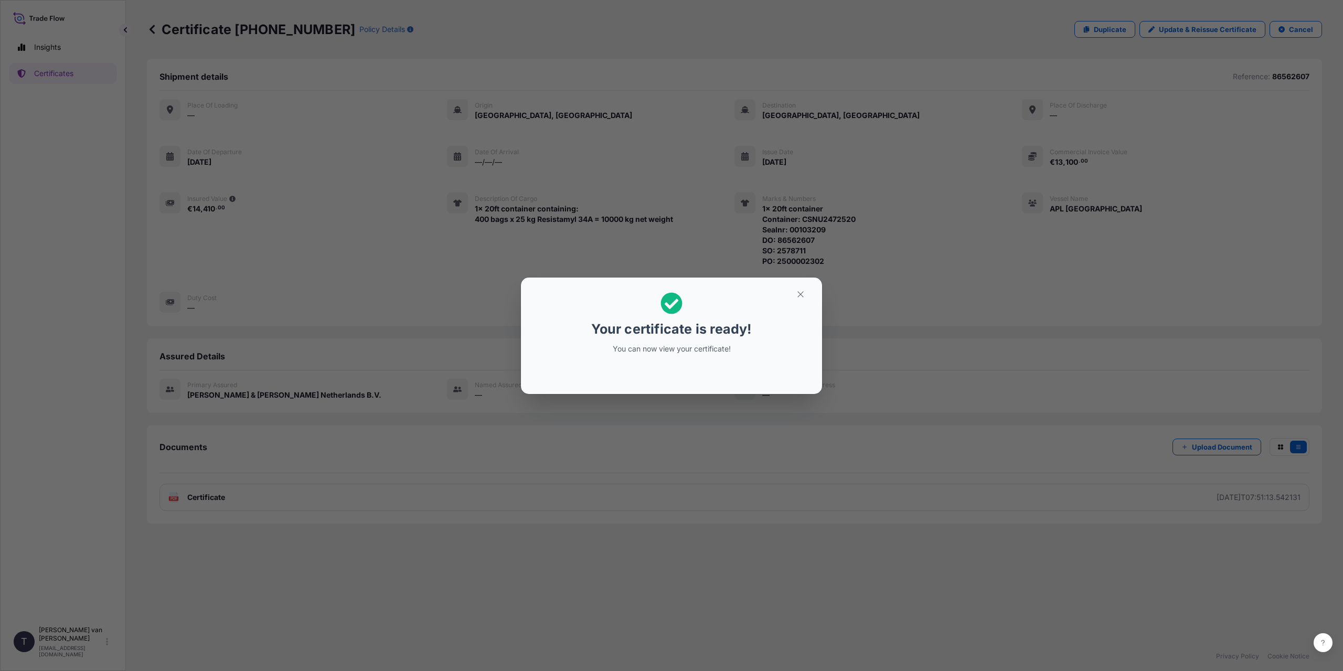
click at [231, 491] on div "Your certificate is ready! You can now view your certificate!" at bounding box center [671, 335] width 1343 height 671
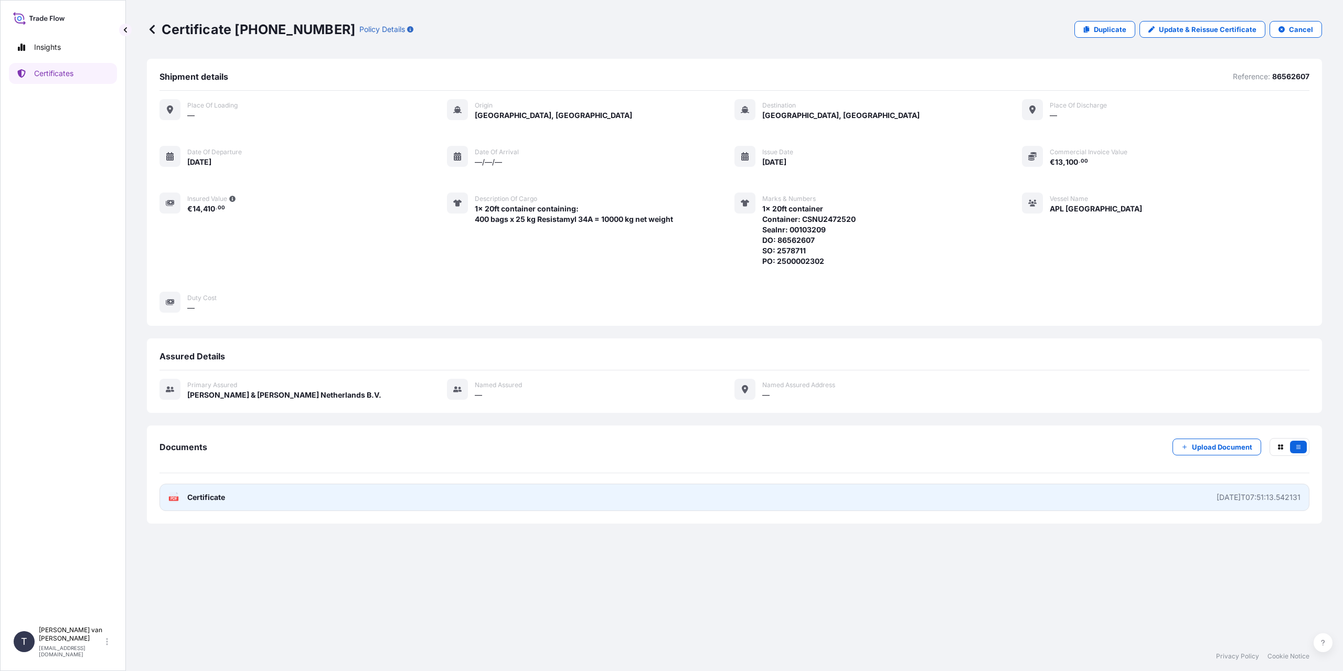
click at [218, 491] on link "PDF Certificate 2025-09-17T07:51:13.542131" at bounding box center [734, 497] width 1150 height 27
